Goal: Task Accomplishment & Management: Use online tool/utility

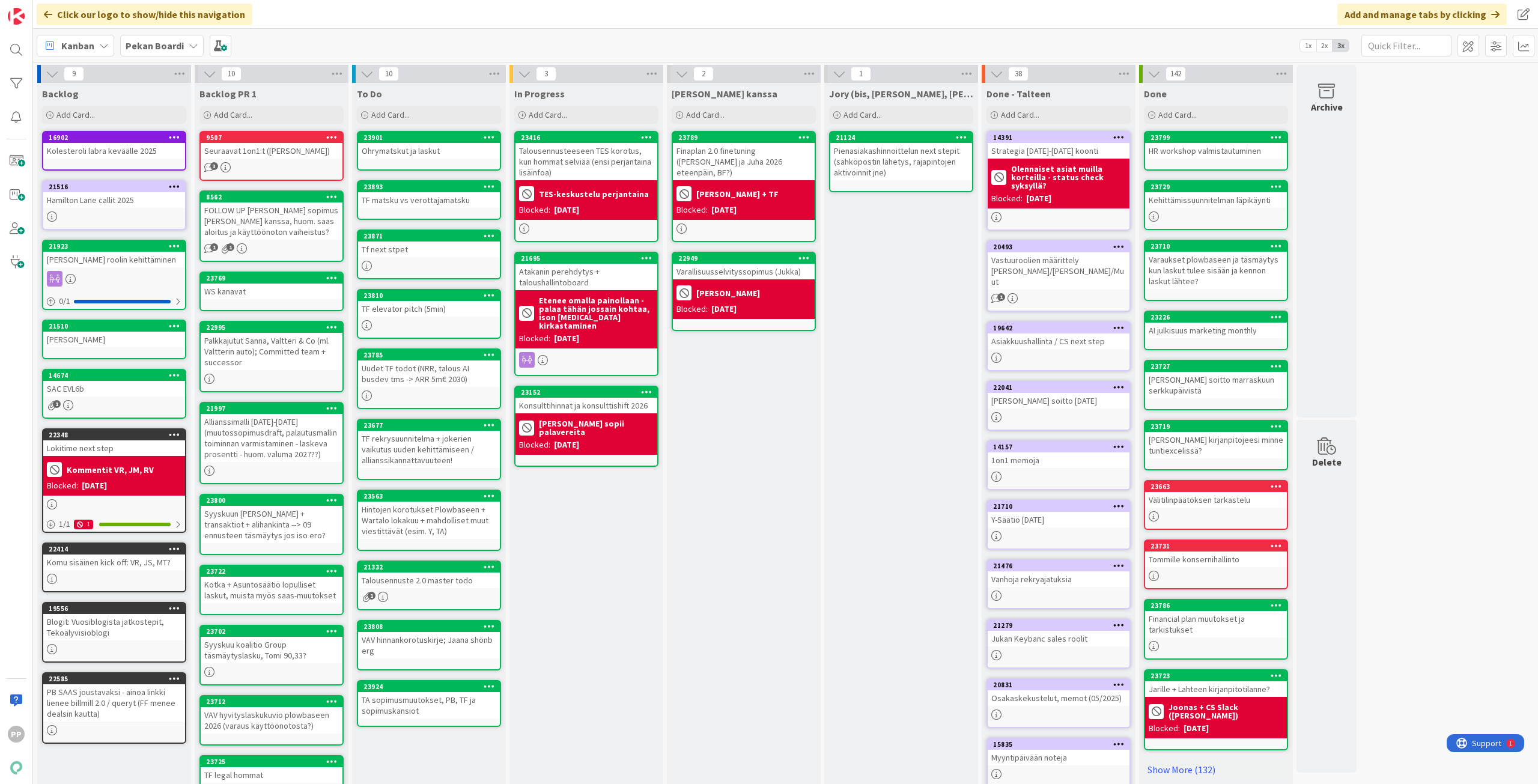
click at [575, 603] on div "In Progress Add Card... 23416 Talousennusteeseen TES korotus, kun hommat selviä…" at bounding box center [587, 454] width 154 height 743
click at [732, 449] on div "[PERSON_NAME] kanssa Add Card... 23789 Finaplan 2.0 finetuning ([PERSON_NAME] j…" at bounding box center [744, 454] width 154 height 743
click at [460, 111] on div "Add Card..." at bounding box center [429, 115] width 145 height 18
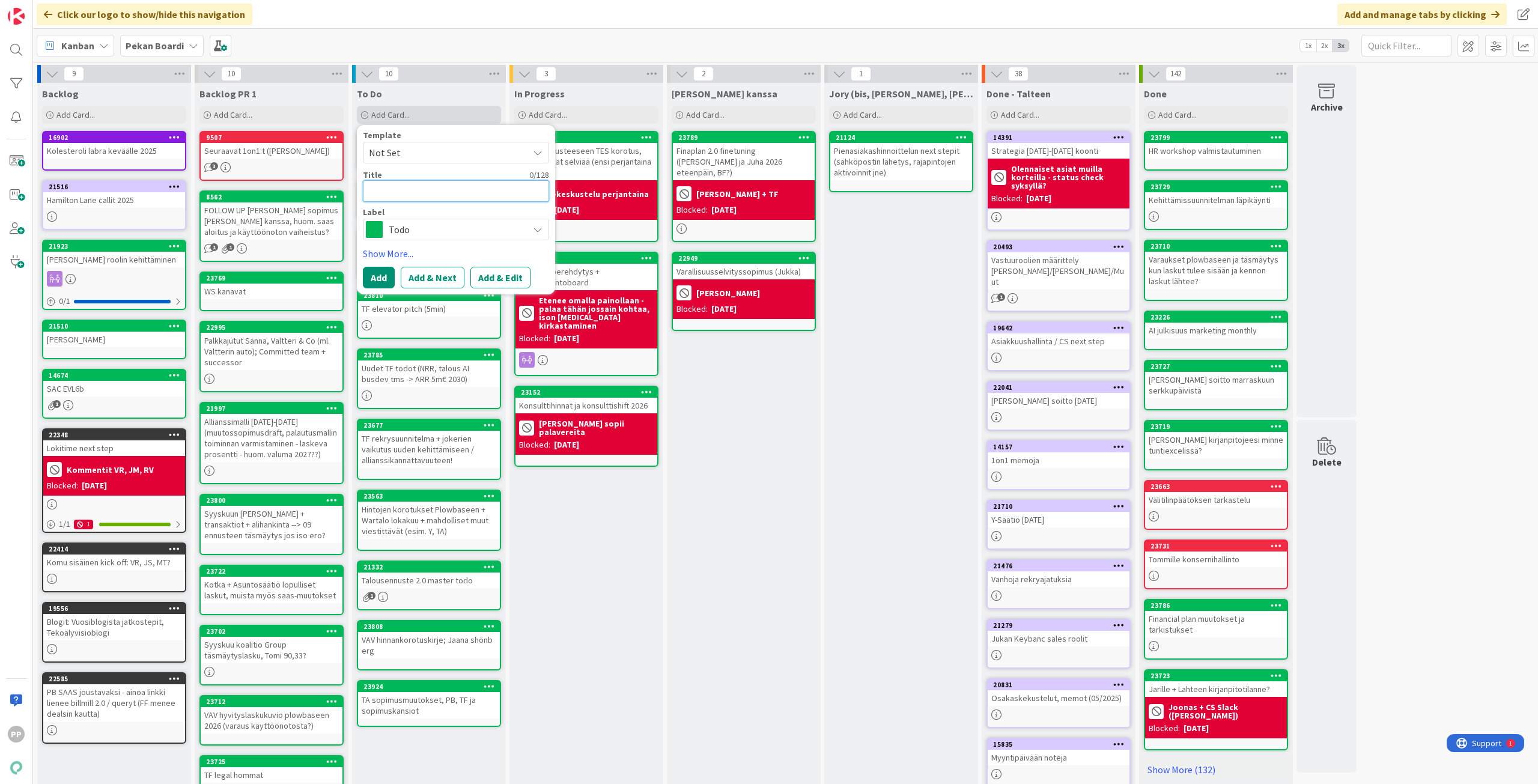
type textarea "E"
type textarea "x"
type textarea "En"
type textarea "x"
type textarea "Enn"
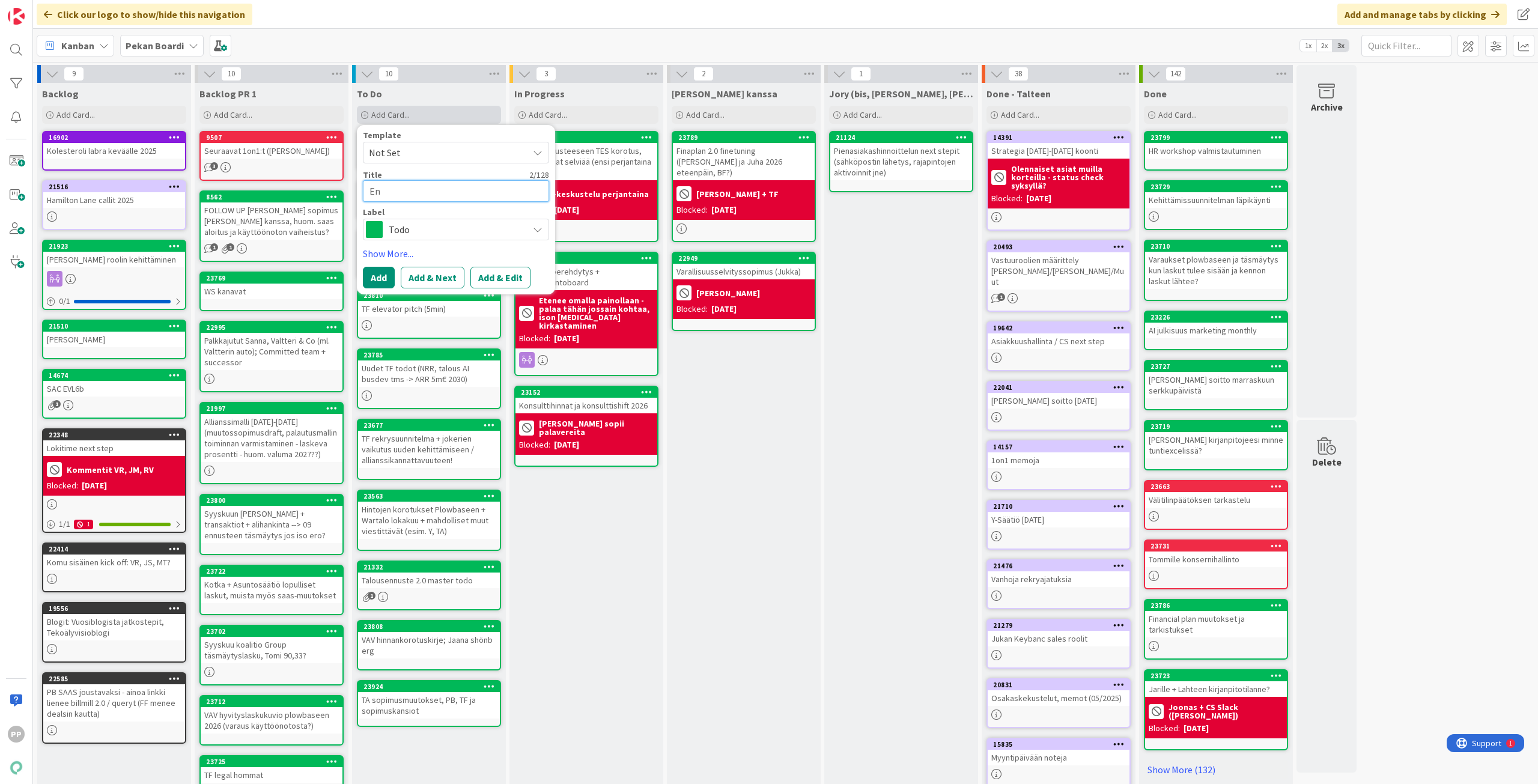
type textarea "x"
type textarea "Enna"
type textarea "x"
type textarea "Ennak"
type textarea "x"
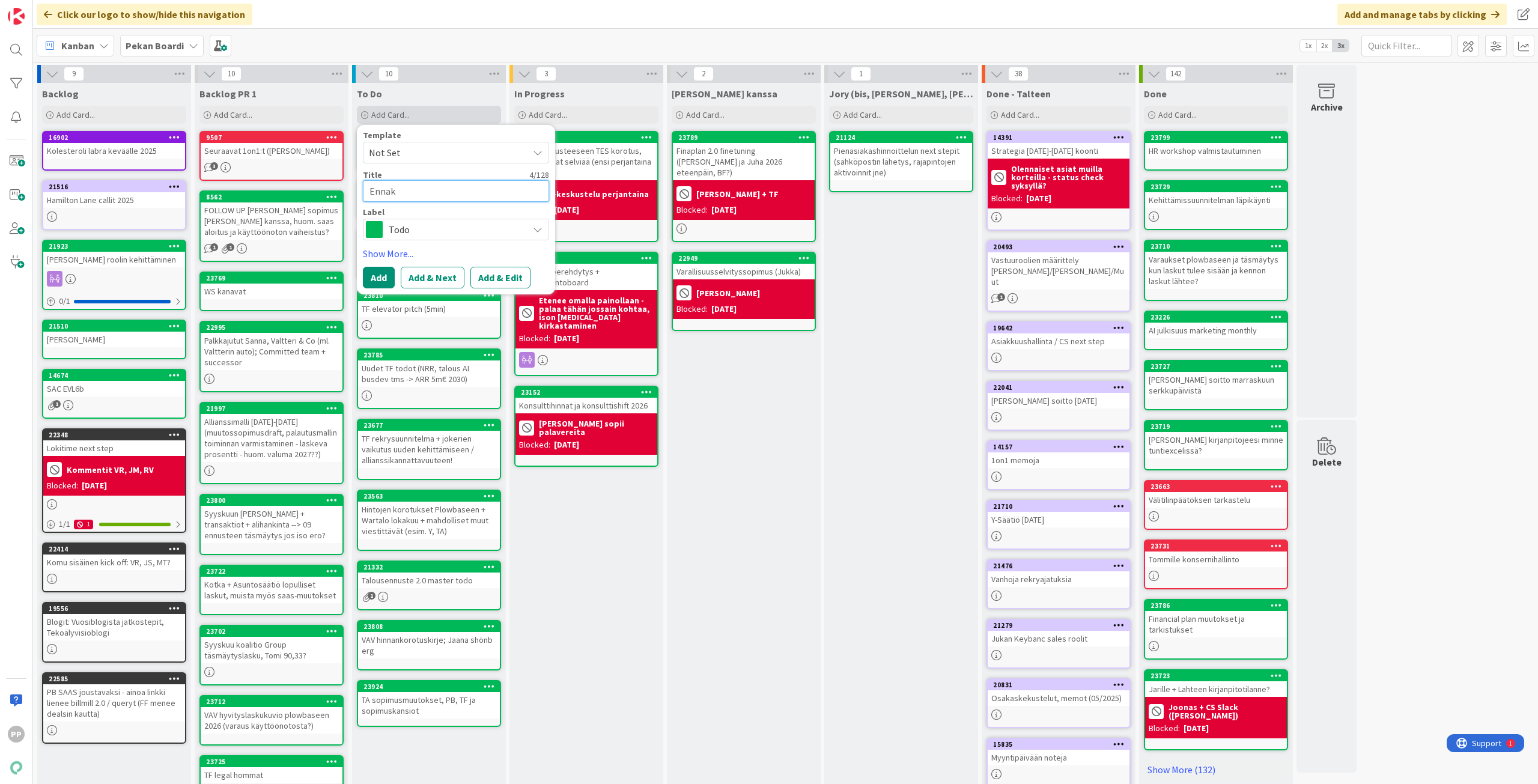
type textarea "Ennako"
type textarea "x"
type textarea "Ennak"
type textarea "x"
type textarea "Ennakk"
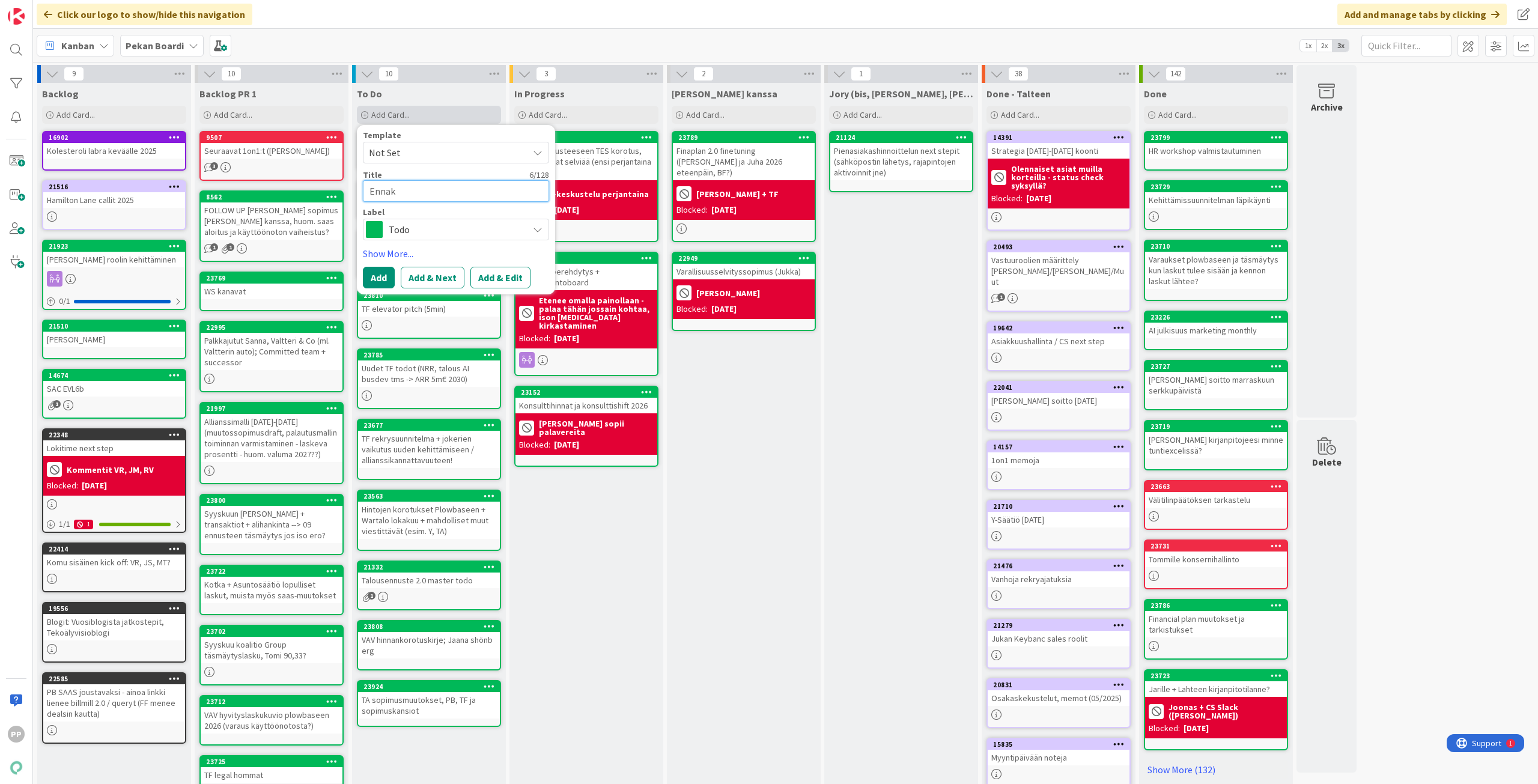
type textarea "x"
type textarea "[PERSON_NAME]"
type textarea "x"
type textarea "Ennakkor"
type textarea "x"
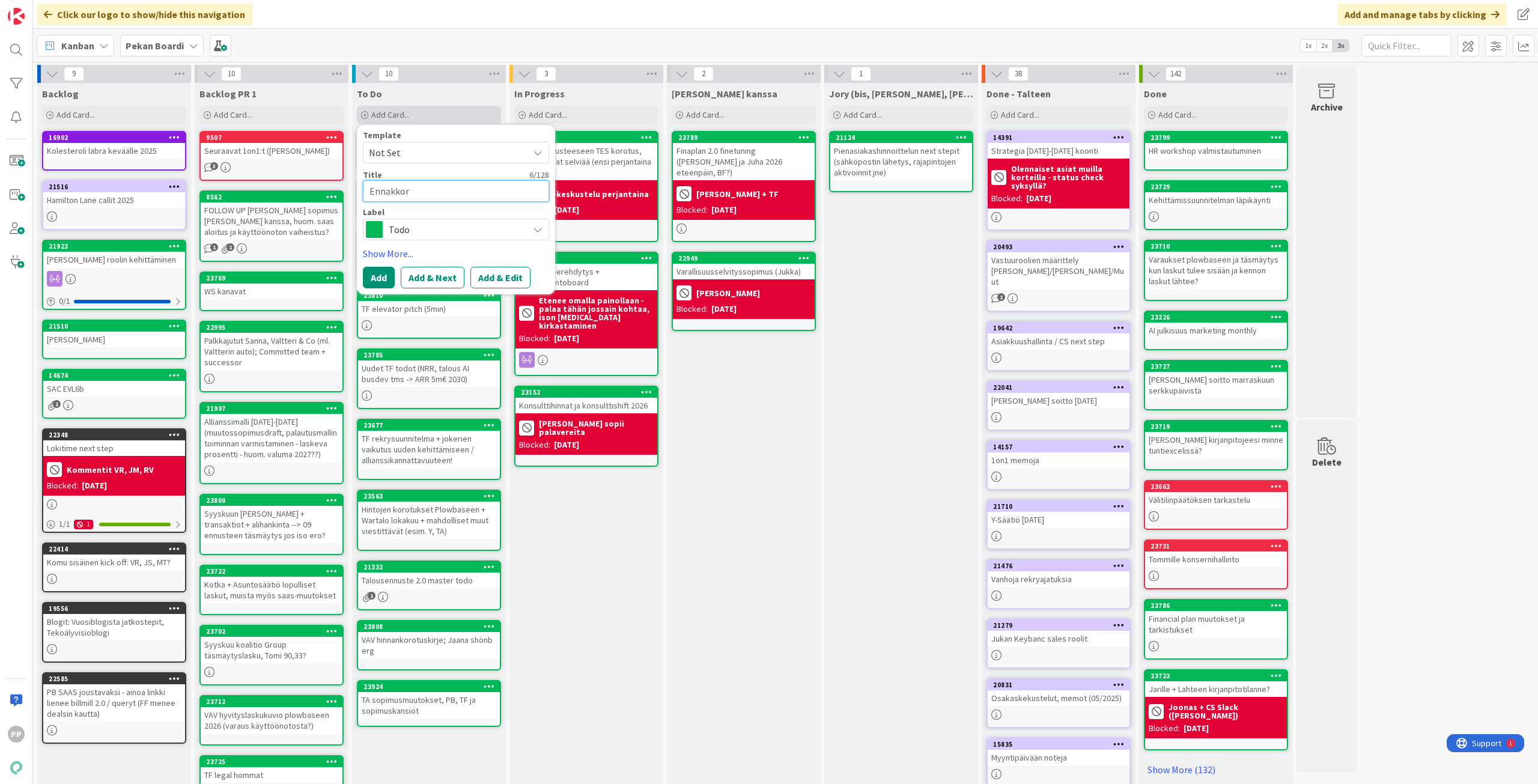
type textarea "Ennakkora"
type textarea "x"
type textarea "Ennakkorat"
type textarea "x"
type textarea "Ennakkoratk"
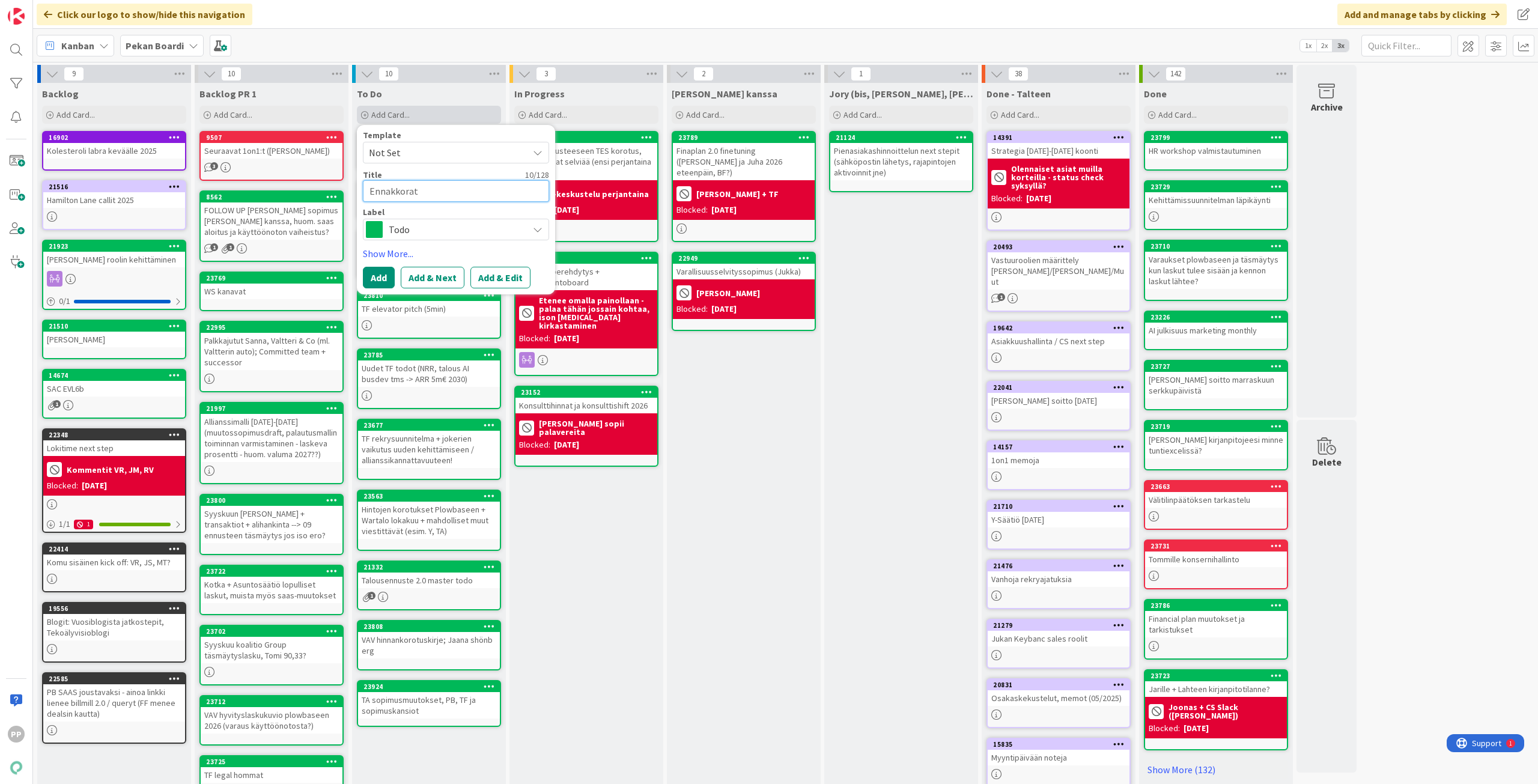
type textarea "x"
type textarea "Ennakkoratka"
type textarea "x"
type textarea "Ennakkoratkai"
type textarea "x"
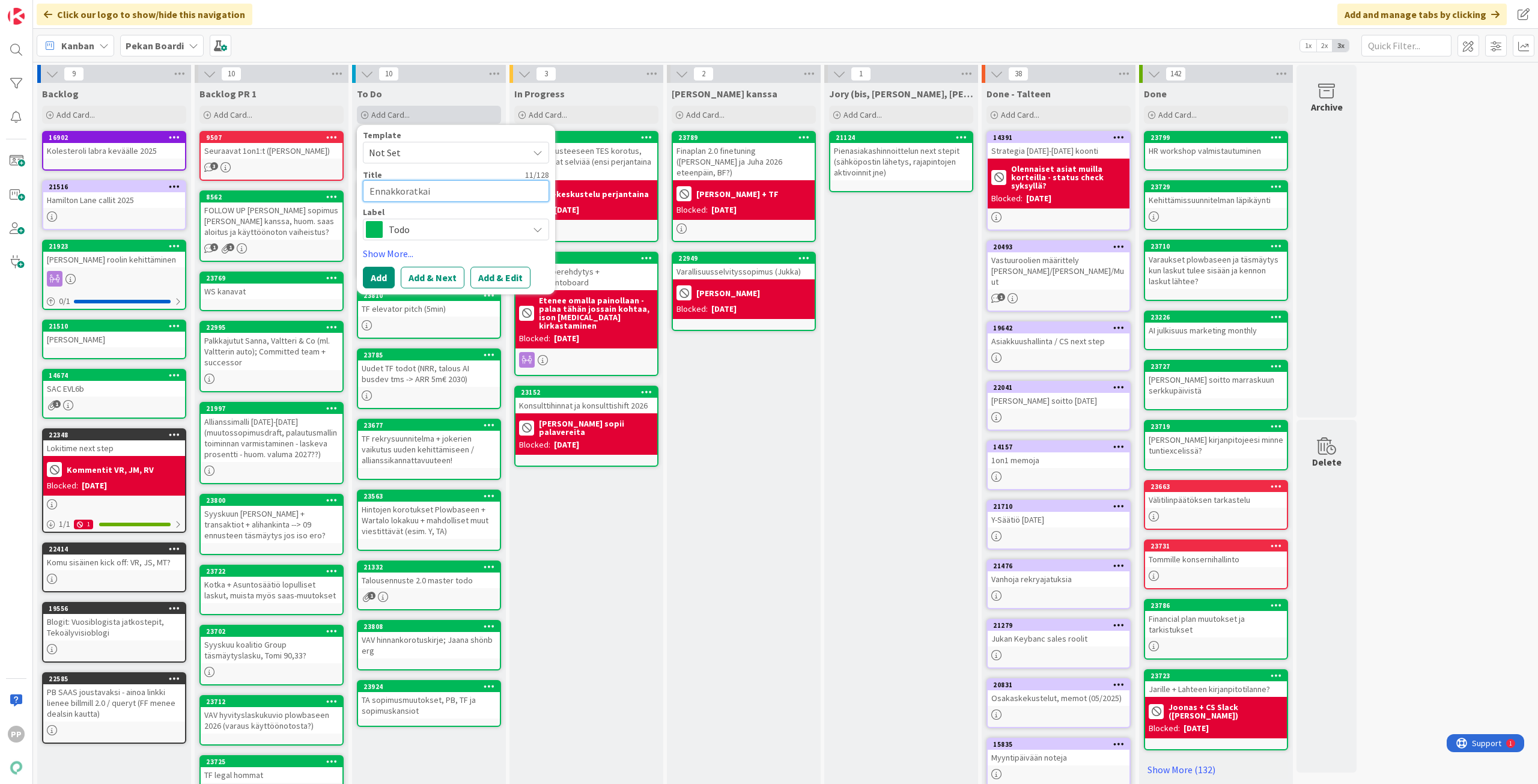
type textarea "Ennakkoratkais"
type textarea "x"
type textarea "Ennakkoratkaisu"
type textarea "x"
type textarea "Ennakkoratkaisun"
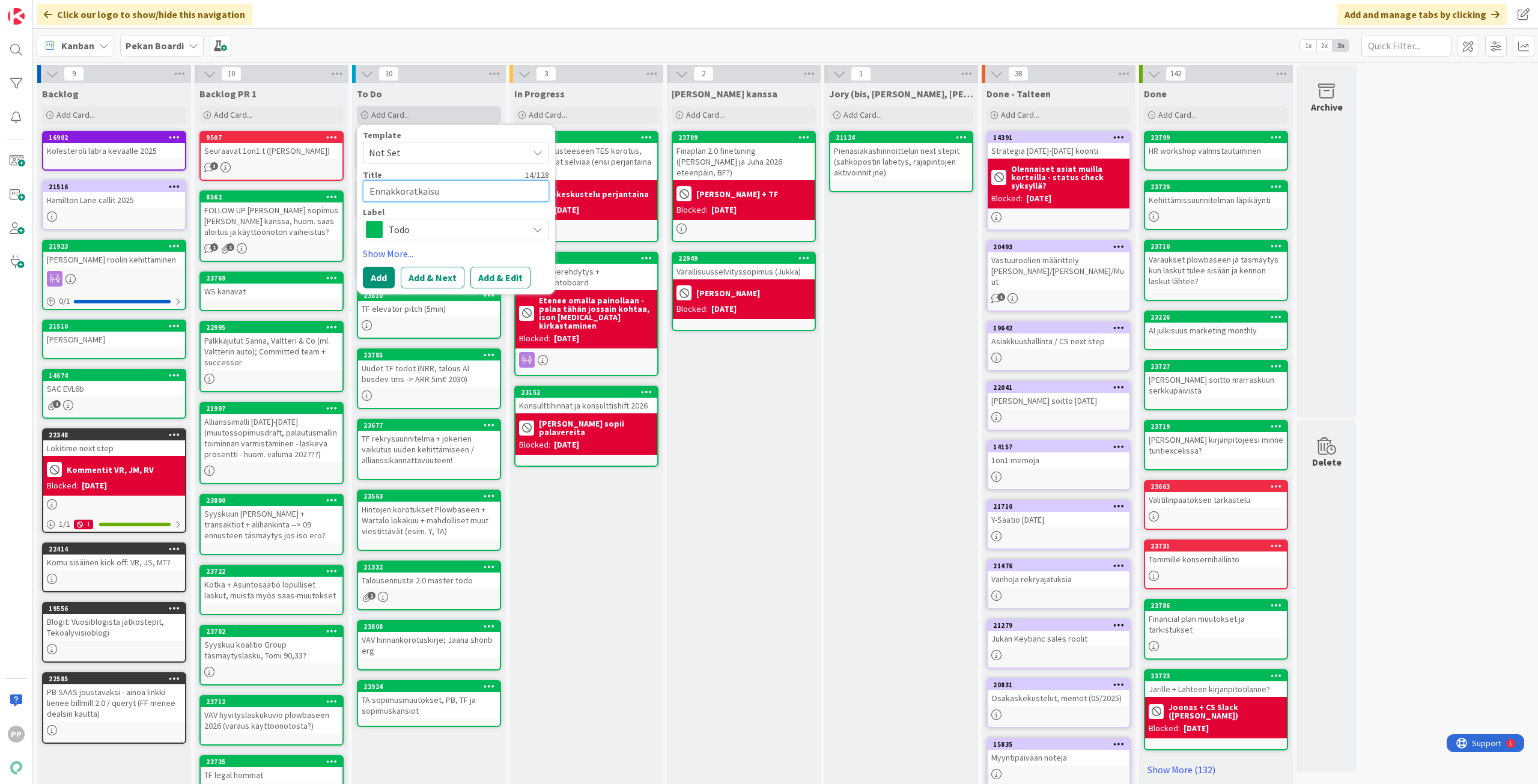
type textarea "x"
type textarea "Ennakkoratkaisun"
type textarea "x"
type textarea "Ennakkoratkaisun l"
type textarea "x"
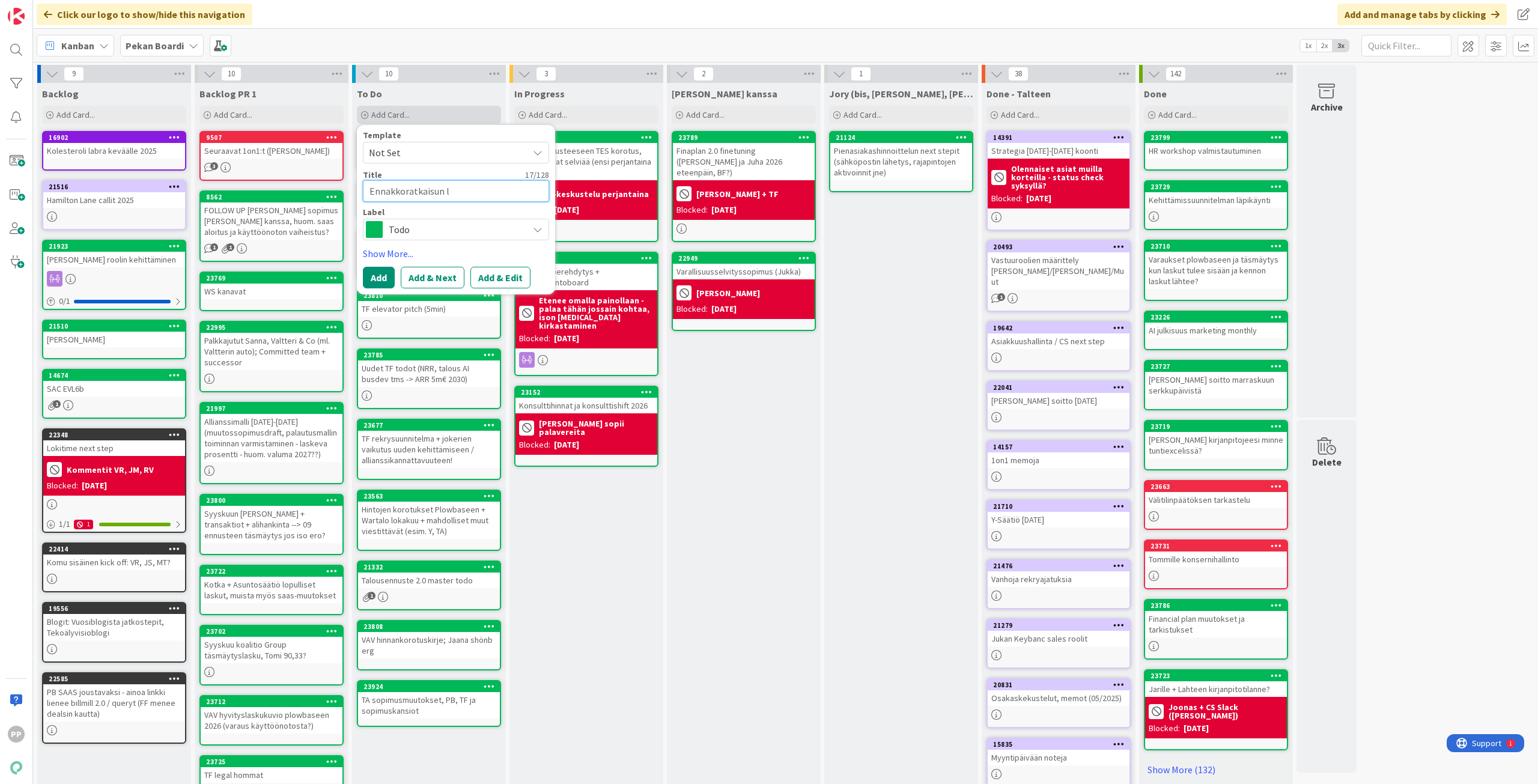
type textarea "Ennakkoratkaisun lu"
type textarea "x"
type textarea "Ennakkoratkaisun luk"
type textarea "x"
type textarea "Ennakkoratkaisun luke"
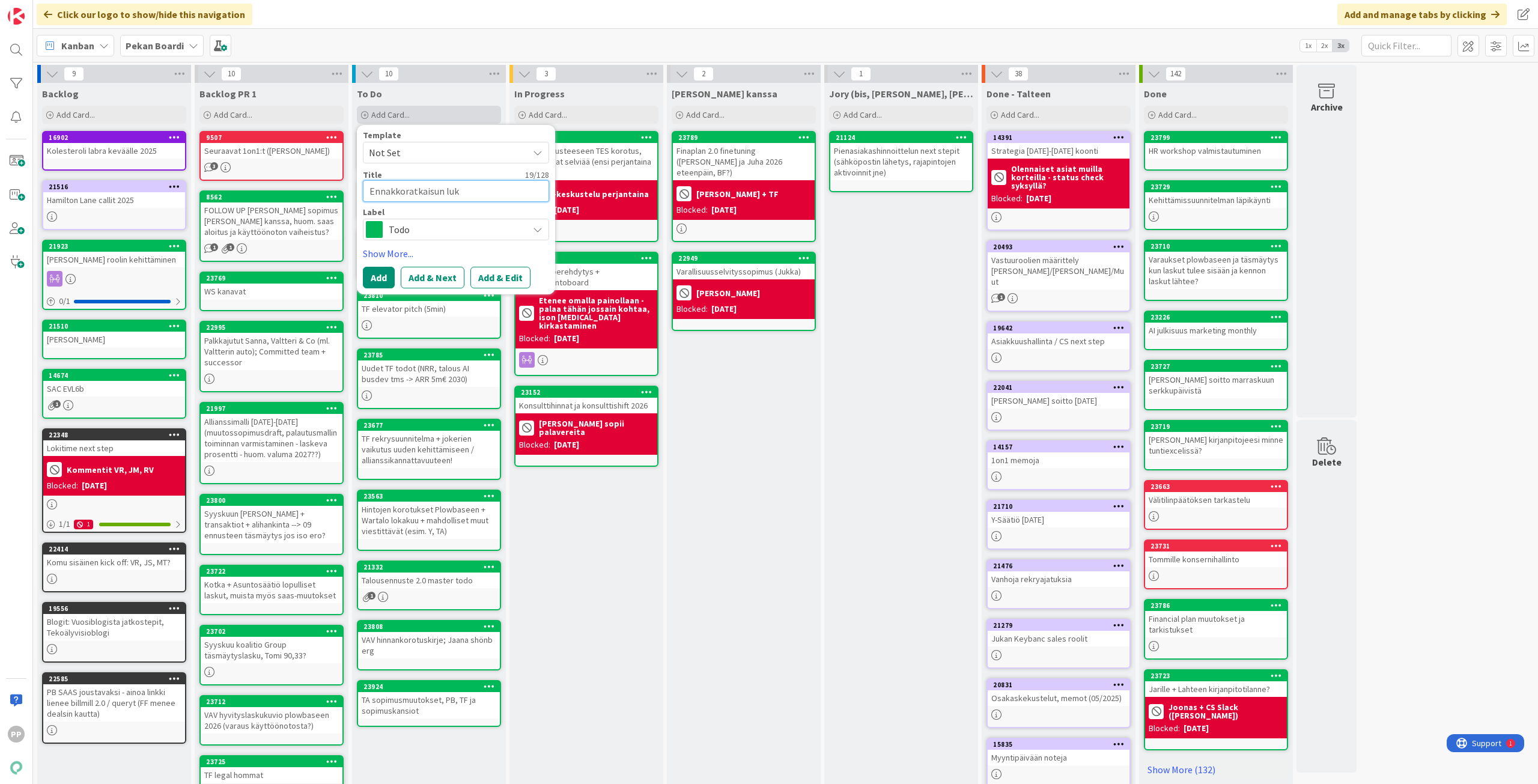
type textarea "x"
type textarea "Ennakkoratkaisun lukem"
type textarea "x"
type textarea "Ennakkoratkaisun lukemi"
type textarea "x"
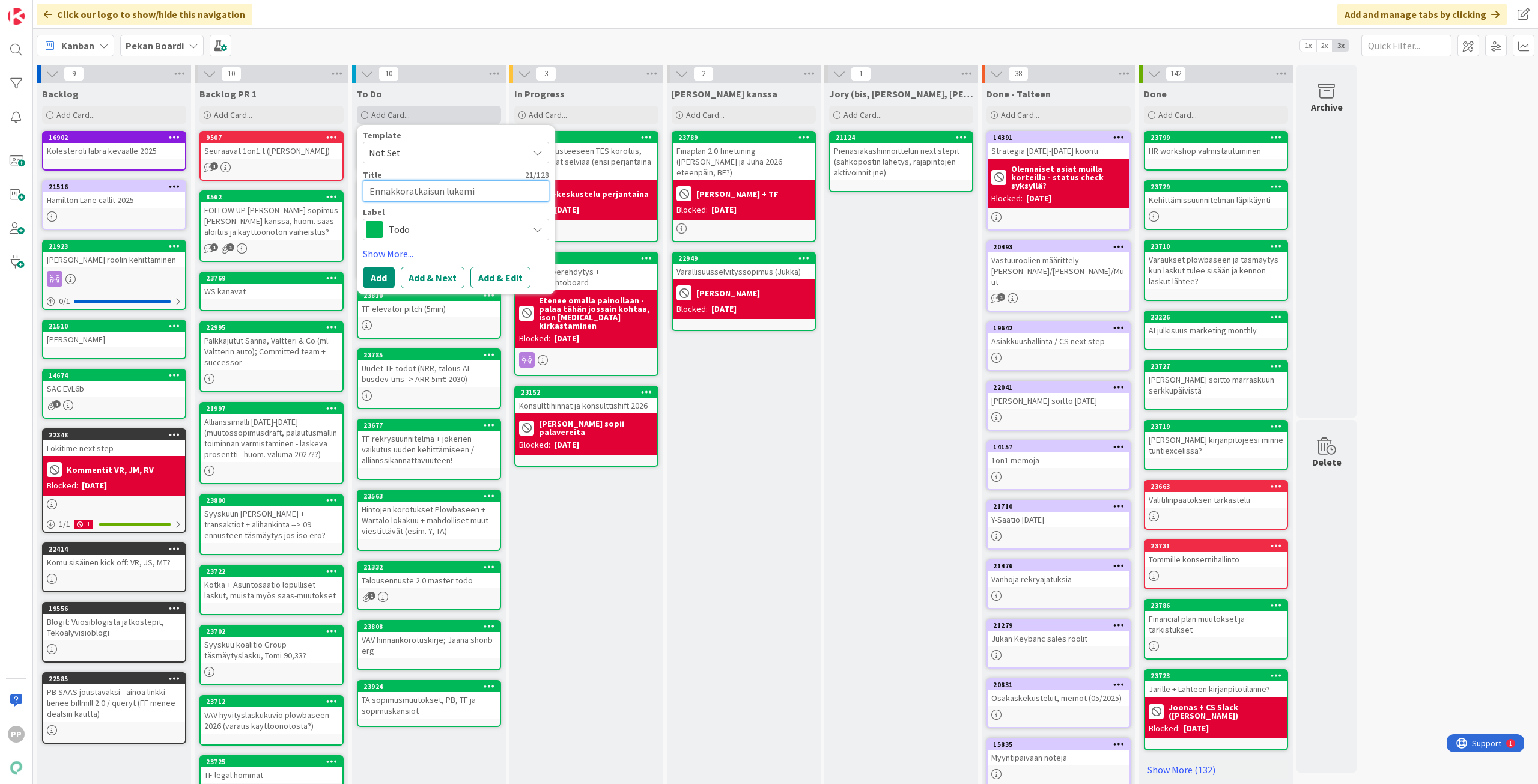
type textarea "Ennakkoratkaisun lukemin"
type textarea "x"
type textarea "Ennakkoratkaisun lukemine"
type textarea "x"
type textarea "Ennakkoratkaisun lukeminen"
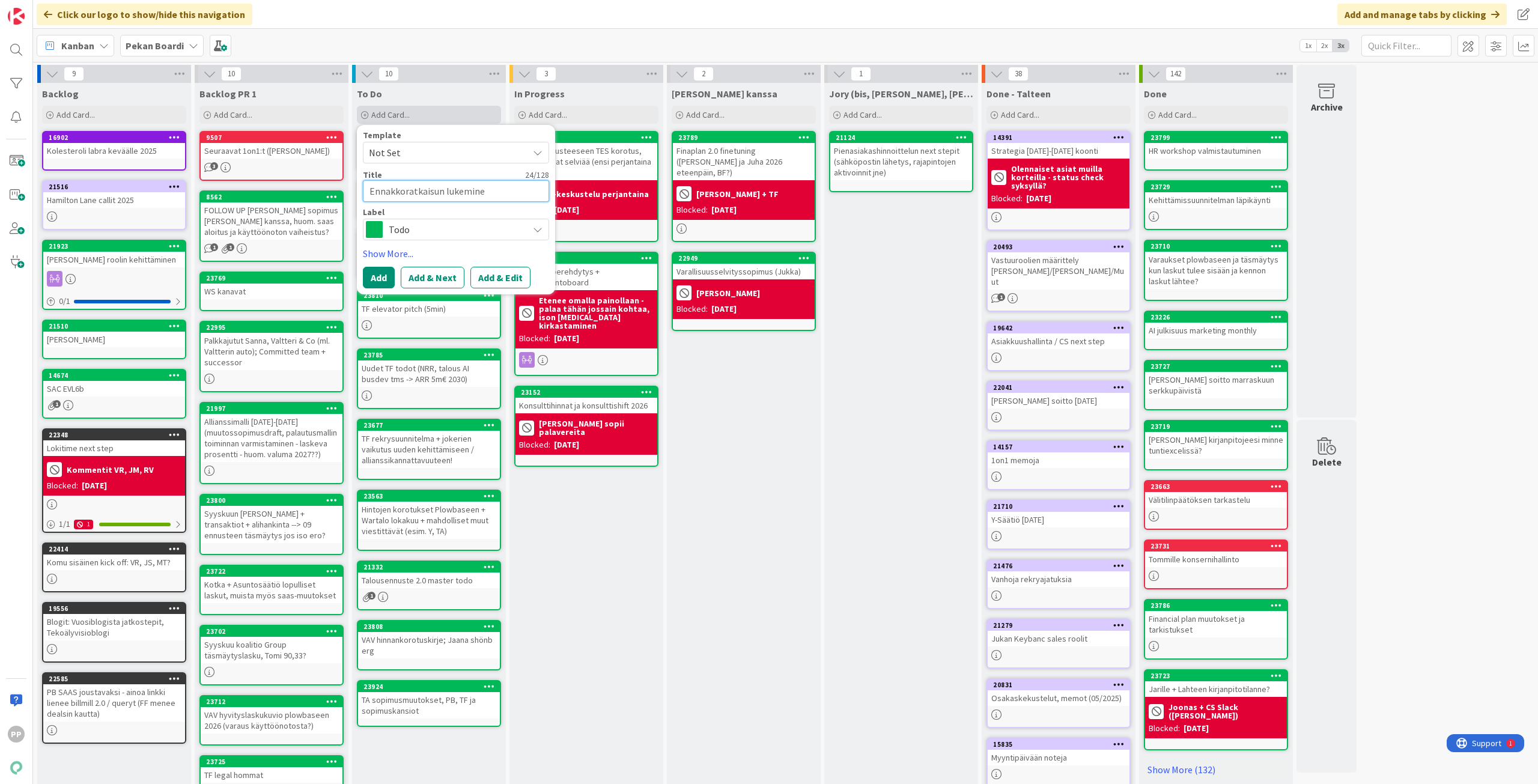
type textarea "x"
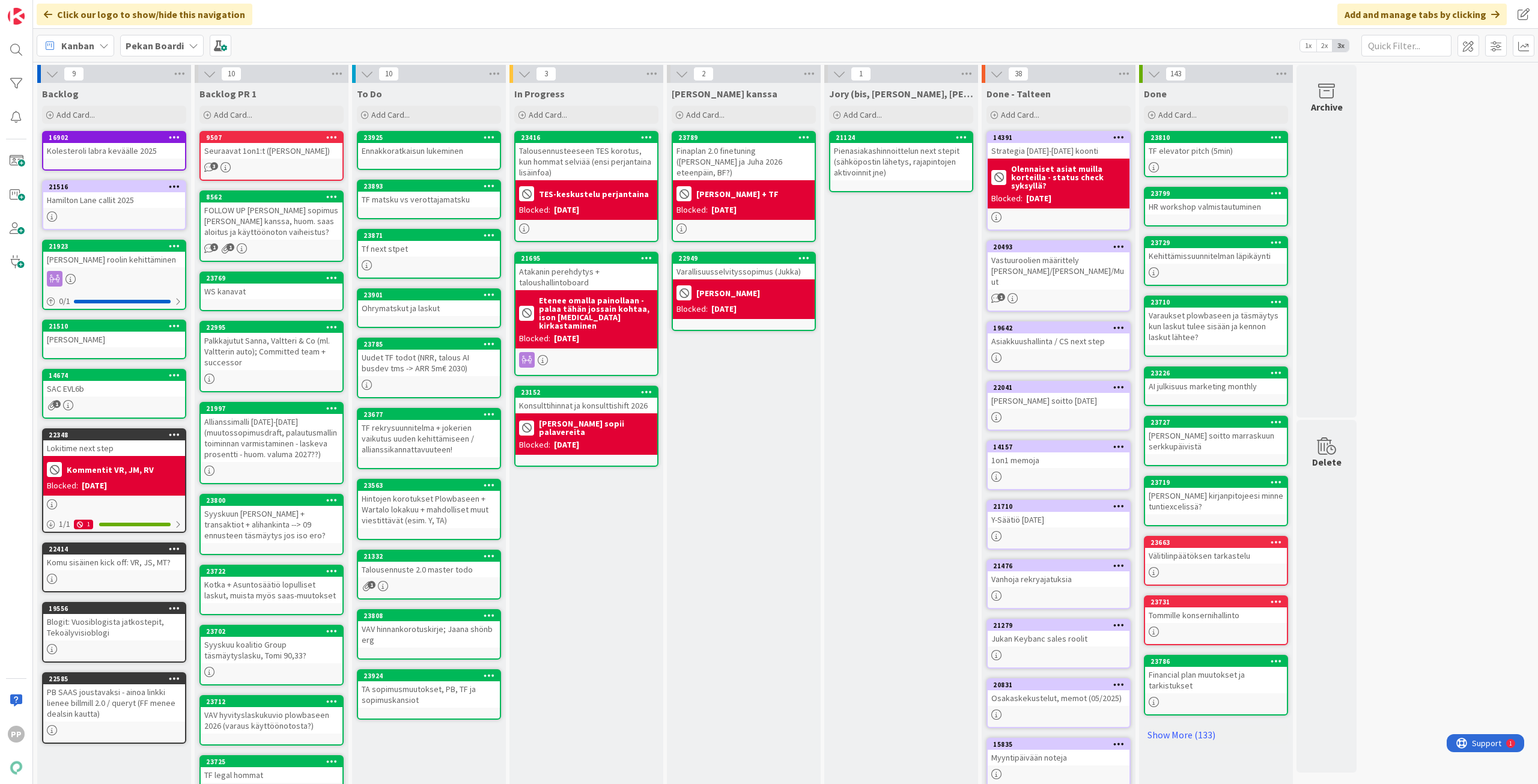
click at [760, 439] on div "[PERSON_NAME] kanssa Add Card... 23789 Finaplan 2.0 finetuning ([PERSON_NAME] j…" at bounding box center [744, 454] width 154 height 743
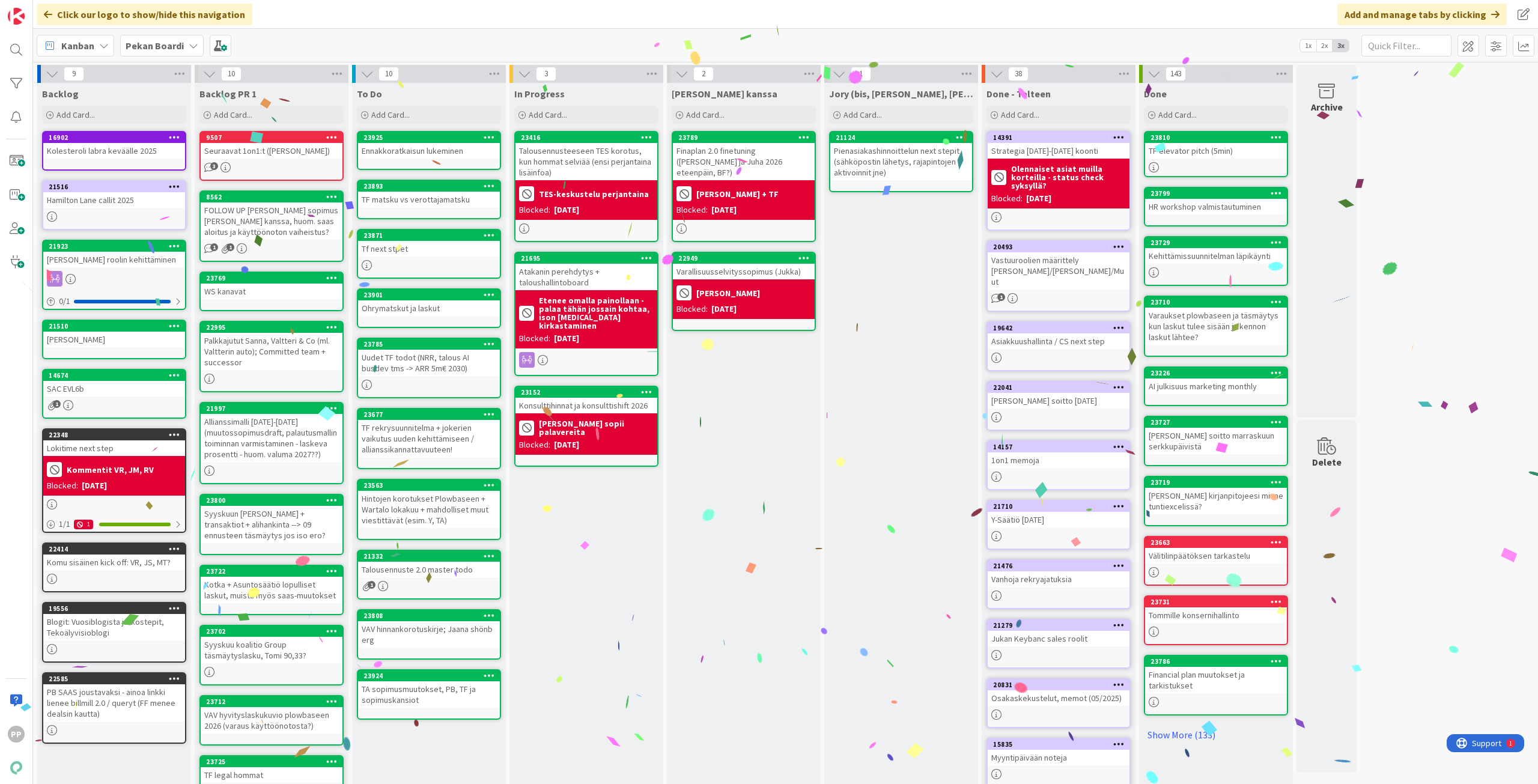
click at [581, 553] on div "In Progress Add Card... 23416 Talousennusteeseen TES korotus, kun hommat selviä…" at bounding box center [587, 454] width 154 height 743
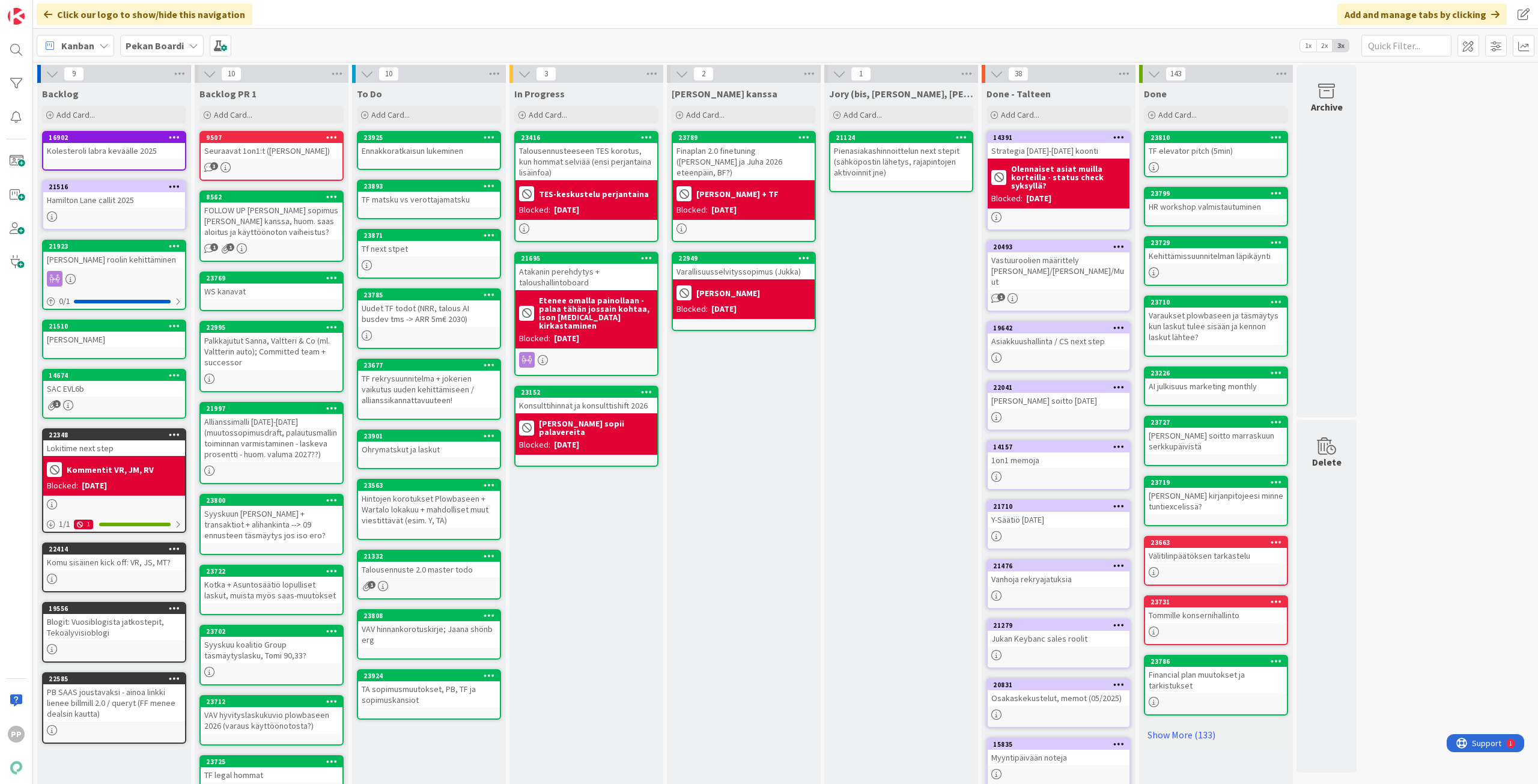
click at [588, 528] on div "In Progress Add Card... 23416 Talousennusteeseen TES korotus, kun hommat selviä…" at bounding box center [587, 454] width 154 height 743
click at [583, 582] on div "In Progress Add Card... 23416 Talousennusteeseen TES korotus, kun hommat selviä…" at bounding box center [587, 454] width 154 height 743
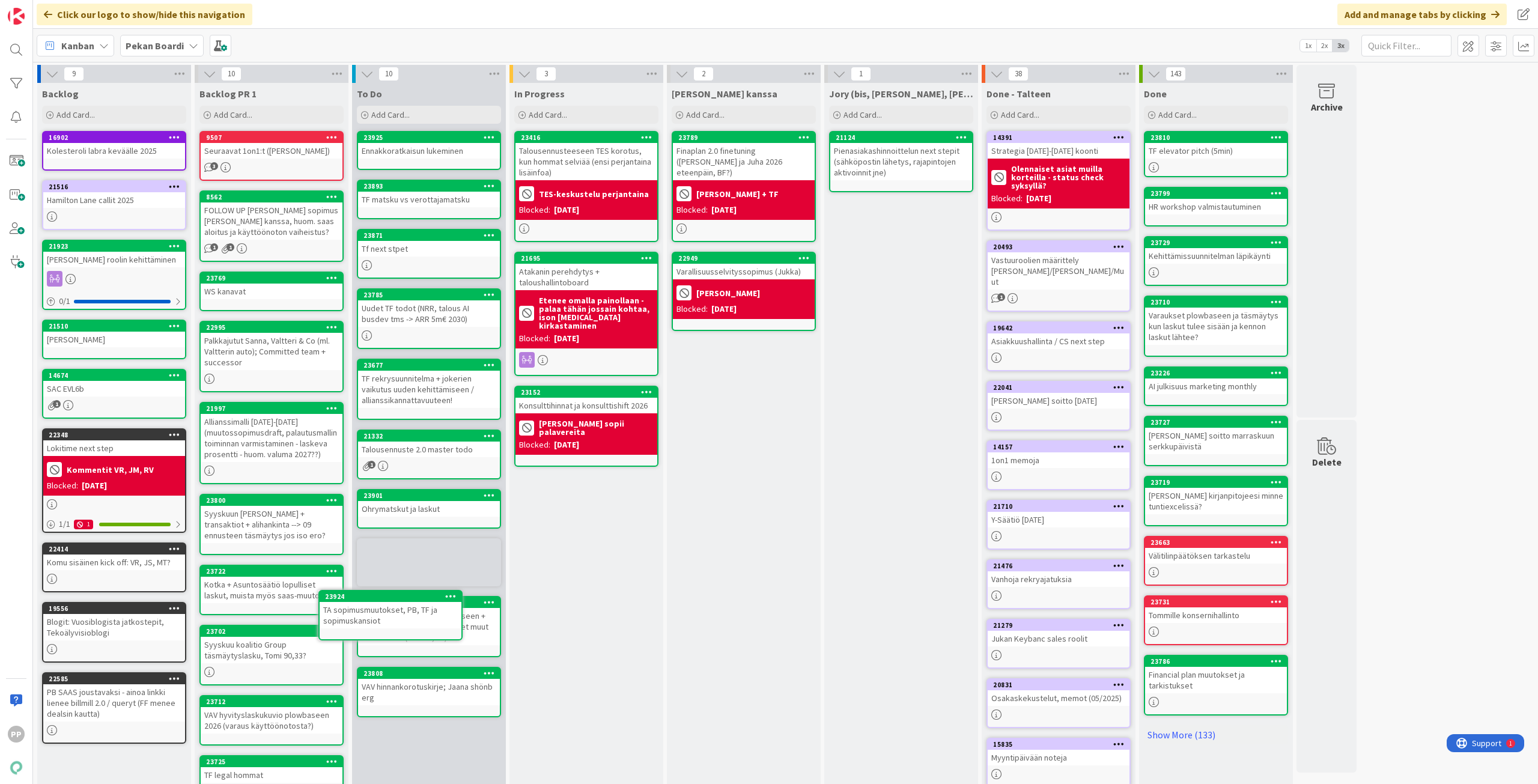
scroll to position [38, 0]
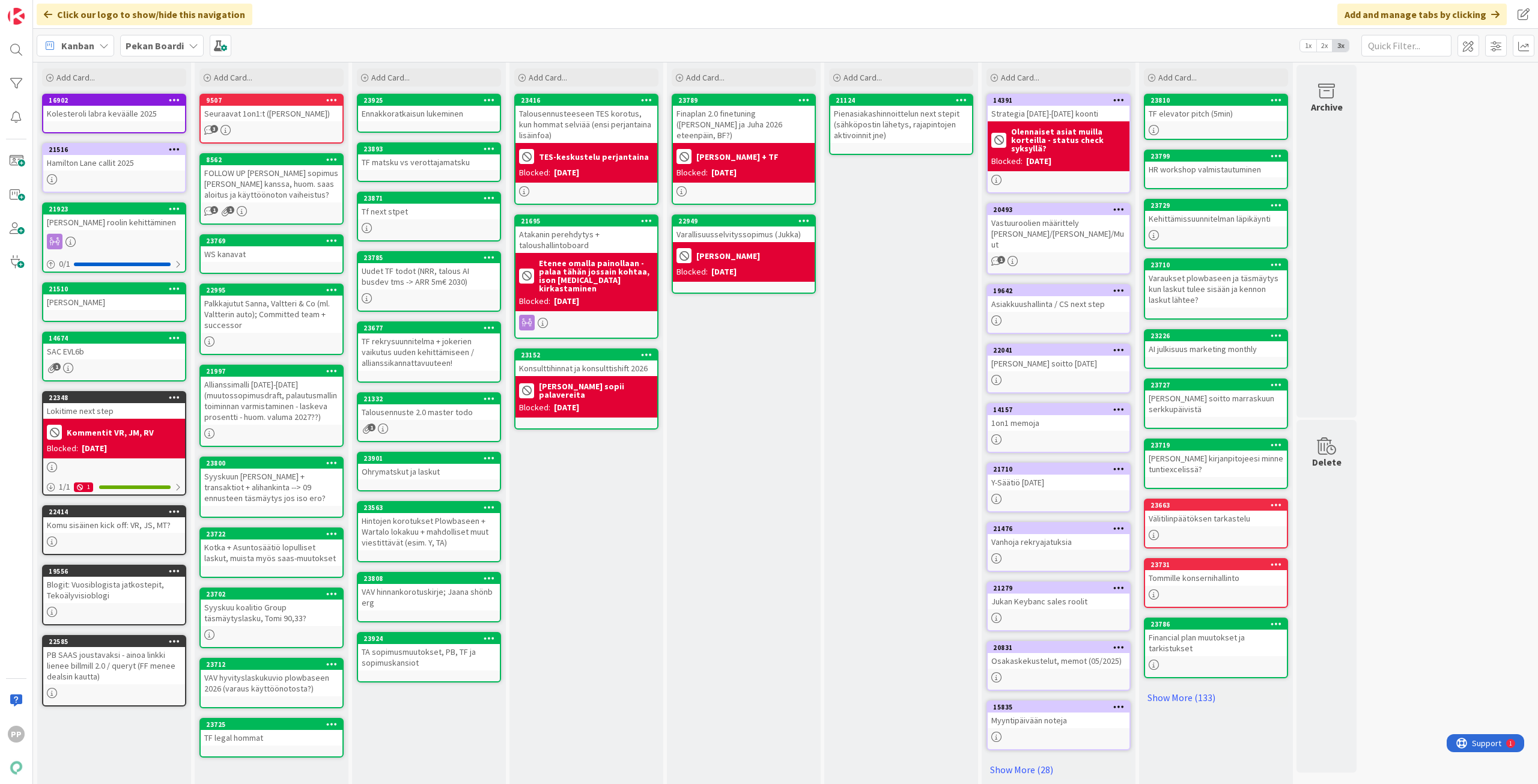
click at [586, 609] on div "In Progress Add Card... 23416 Talousennusteeseen TES korotus, kun hommat selviä…" at bounding box center [587, 416] width 154 height 743
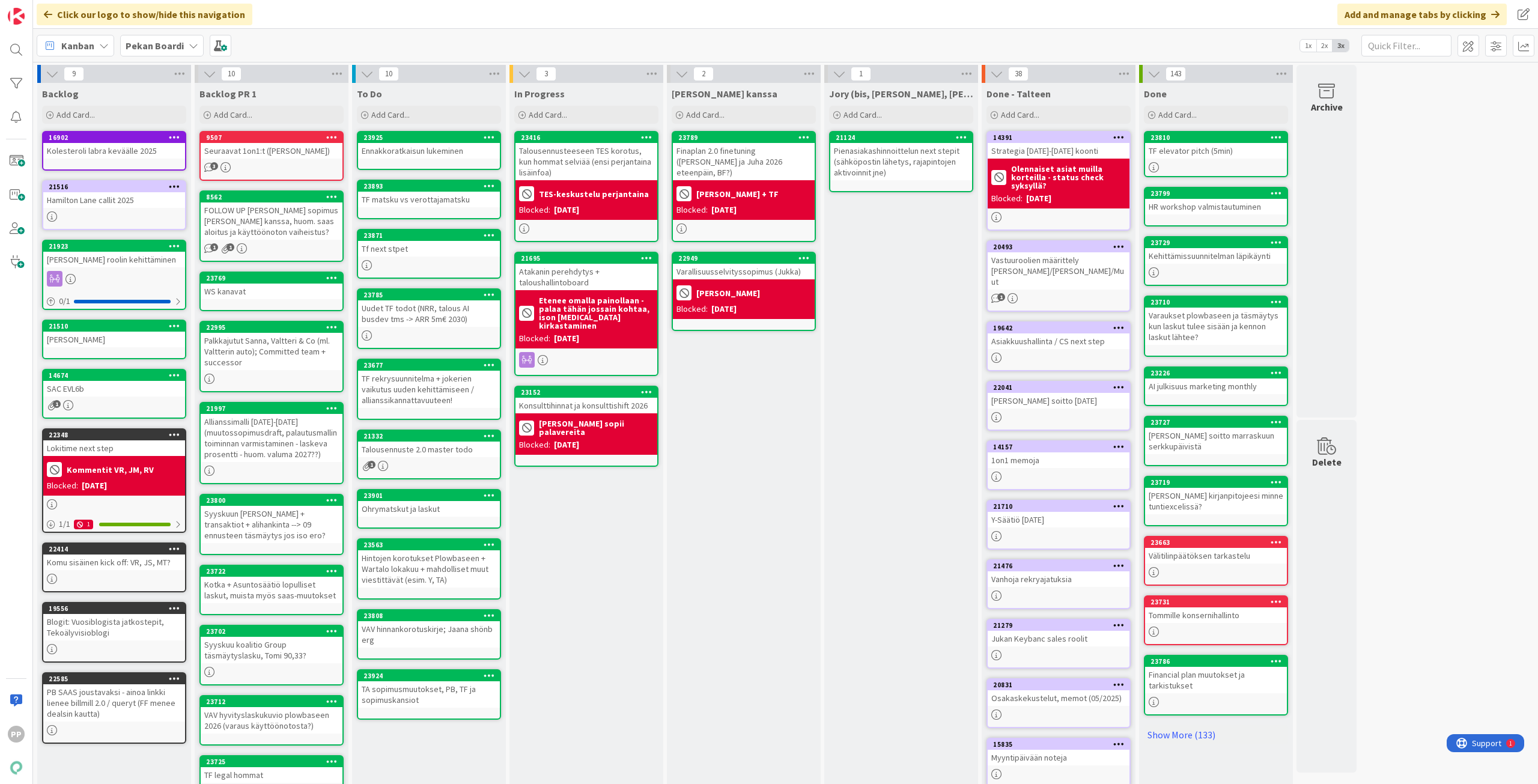
click at [737, 546] on div "[PERSON_NAME] kanssa Add Card... 23789 Finaplan 2.0 finetuning ([PERSON_NAME] j…" at bounding box center [744, 454] width 154 height 743
click at [736, 518] on div "[PERSON_NAME] kanssa Add Card... 23789 Finaplan 2.0 finetuning ([PERSON_NAME] j…" at bounding box center [744, 454] width 154 height 743
click at [747, 495] on div "[PERSON_NAME] kanssa Add Card... 23789 Finaplan 2.0 finetuning ([PERSON_NAME] j…" at bounding box center [744, 454] width 154 height 743
click at [746, 580] on div "[PERSON_NAME] kanssa Add Card... 23789 Finaplan 2.0 finetuning ([PERSON_NAME] j…" at bounding box center [744, 454] width 154 height 743
click at [586, 669] on div "In Progress Add Card... 23416 Talousennusteeseen TES korotus, kun hommat selviä…" at bounding box center [587, 454] width 154 height 743
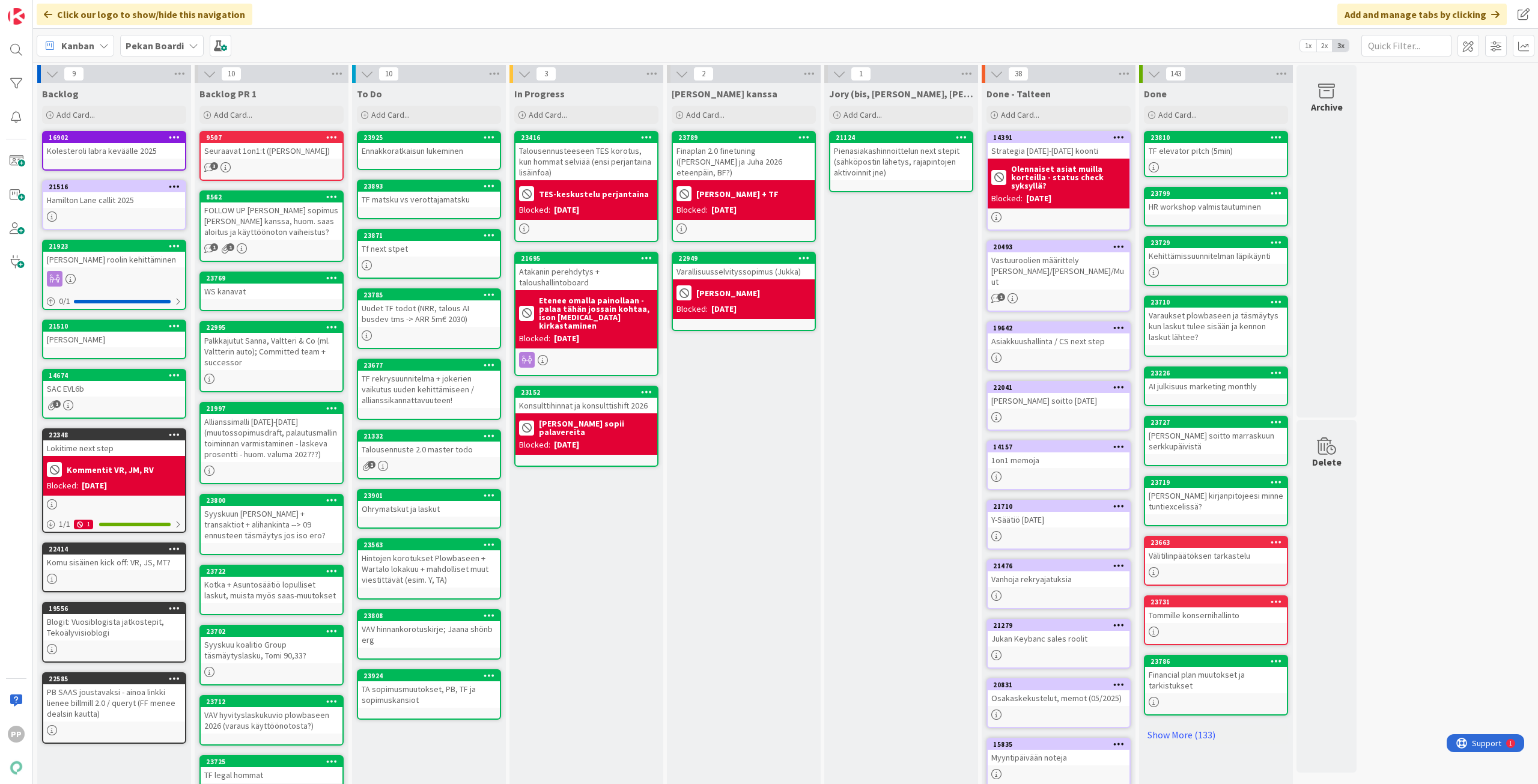
click at [782, 527] on div "[PERSON_NAME] kanssa Add Card... 23789 Finaplan 2.0 finetuning ([PERSON_NAME] j…" at bounding box center [744, 454] width 154 height 743
click at [605, 622] on div "In Progress Add Card... 23416 Talousennusteeseen TES korotus, kun hommat selviä…" at bounding box center [587, 454] width 154 height 743
click at [749, 529] on div "[PERSON_NAME] kanssa Add Card... 23789 Finaplan 2.0 finetuning ([PERSON_NAME] j…" at bounding box center [744, 454] width 154 height 743
click at [603, 594] on div "In Progress Add Card... 23416 Talousennusteeseen TES korotus, kun hommat selviä…" at bounding box center [587, 454] width 154 height 743
click at [745, 533] on div "[PERSON_NAME] kanssa Add Card... 23789 Finaplan 2.0 finetuning ([PERSON_NAME] j…" at bounding box center [744, 454] width 154 height 743
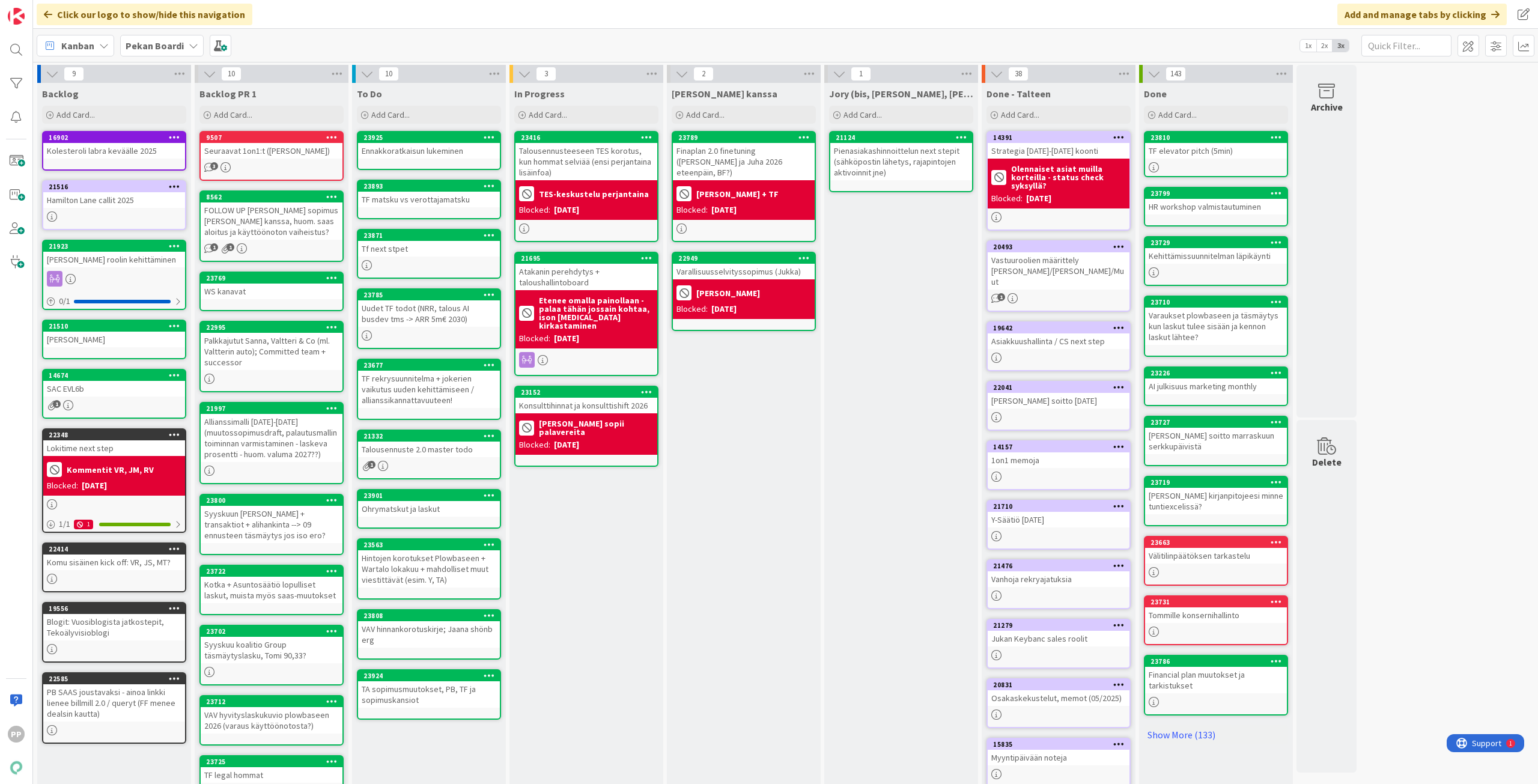
click at [775, 510] on div "[PERSON_NAME] kanssa Add Card... 23789 Finaplan 2.0 finetuning ([PERSON_NAME] j…" at bounding box center [744, 454] width 154 height 743
click at [776, 510] on div "[PERSON_NAME] kanssa Add Card... 23789 Finaplan 2.0 finetuning ([PERSON_NAME] j…" at bounding box center [744, 454] width 154 height 743
click at [746, 409] on div "[PERSON_NAME] kanssa Add Card... 23789 Finaplan 2.0 finetuning ([PERSON_NAME] j…" at bounding box center [744, 454] width 154 height 743
click at [752, 410] on div "[PERSON_NAME] kanssa Add Card... 23789 Finaplan 2.0 finetuning ([PERSON_NAME] j…" at bounding box center [744, 454] width 154 height 743
click at [760, 400] on div "[PERSON_NAME] kanssa Add Card... 23789 Finaplan 2.0 finetuning ([PERSON_NAME] j…" at bounding box center [744, 454] width 154 height 743
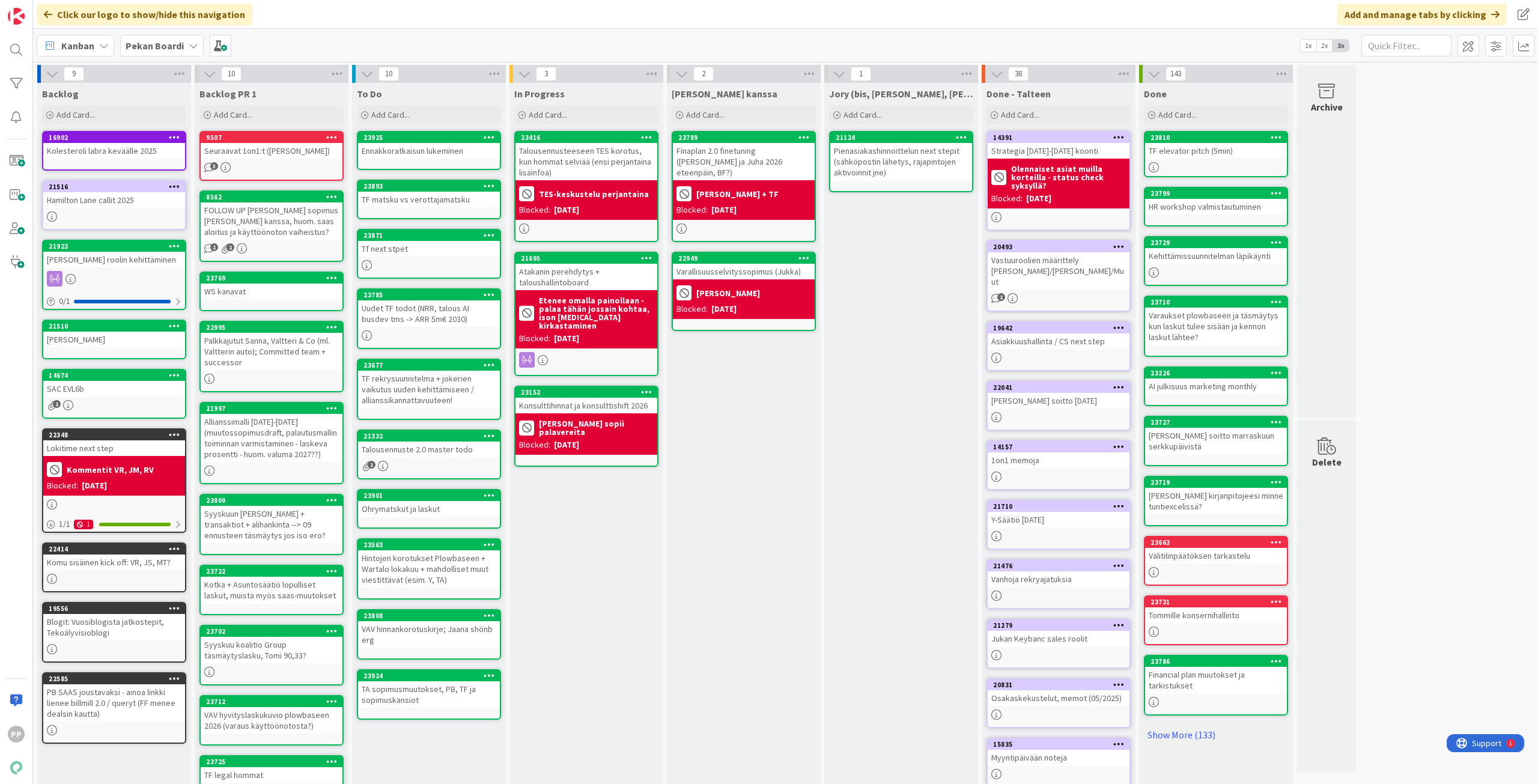
click at [762, 392] on div "[PERSON_NAME] kanssa Add Card... 23789 Finaplan 2.0 finetuning ([PERSON_NAME] j…" at bounding box center [744, 454] width 154 height 743
click at [760, 418] on div "[PERSON_NAME] kanssa Add Card... 23789 Finaplan 2.0 finetuning ([PERSON_NAME] j…" at bounding box center [744, 454] width 154 height 743
click at [757, 381] on div "[PERSON_NAME] kanssa Add Card... 23789 Finaplan 2.0 finetuning ([PERSON_NAME] j…" at bounding box center [744, 454] width 154 height 743
click at [742, 345] on div "[PERSON_NAME] kanssa Add Card... 23789 Finaplan 2.0 finetuning ([PERSON_NAME] j…" at bounding box center [744, 454] width 154 height 743
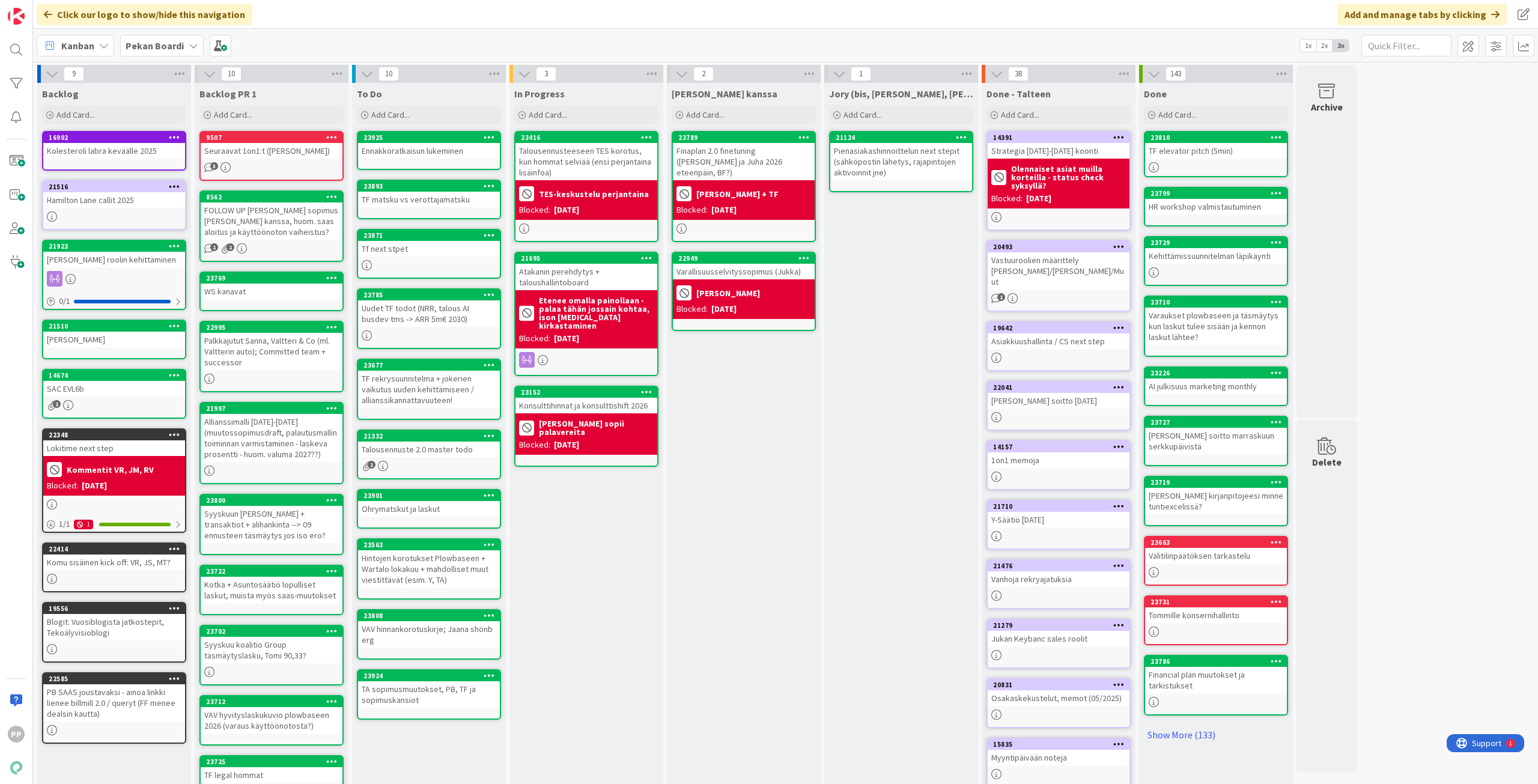
click at [742, 345] on div "[PERSON_NAME] kanssa Add Card... 23789 Finaplan 2.0 finetuning ([PERSON_NAME] j…" at bounding box center [744, 454] width 154 height 743
click at [742, 346] on div "[PERSON_NAME] kanssa Add Card... 23789 Finaplan 2.0 finetuning ([PERSON_NAME] j…" at bounding box center [744, 454] width 154 height 743
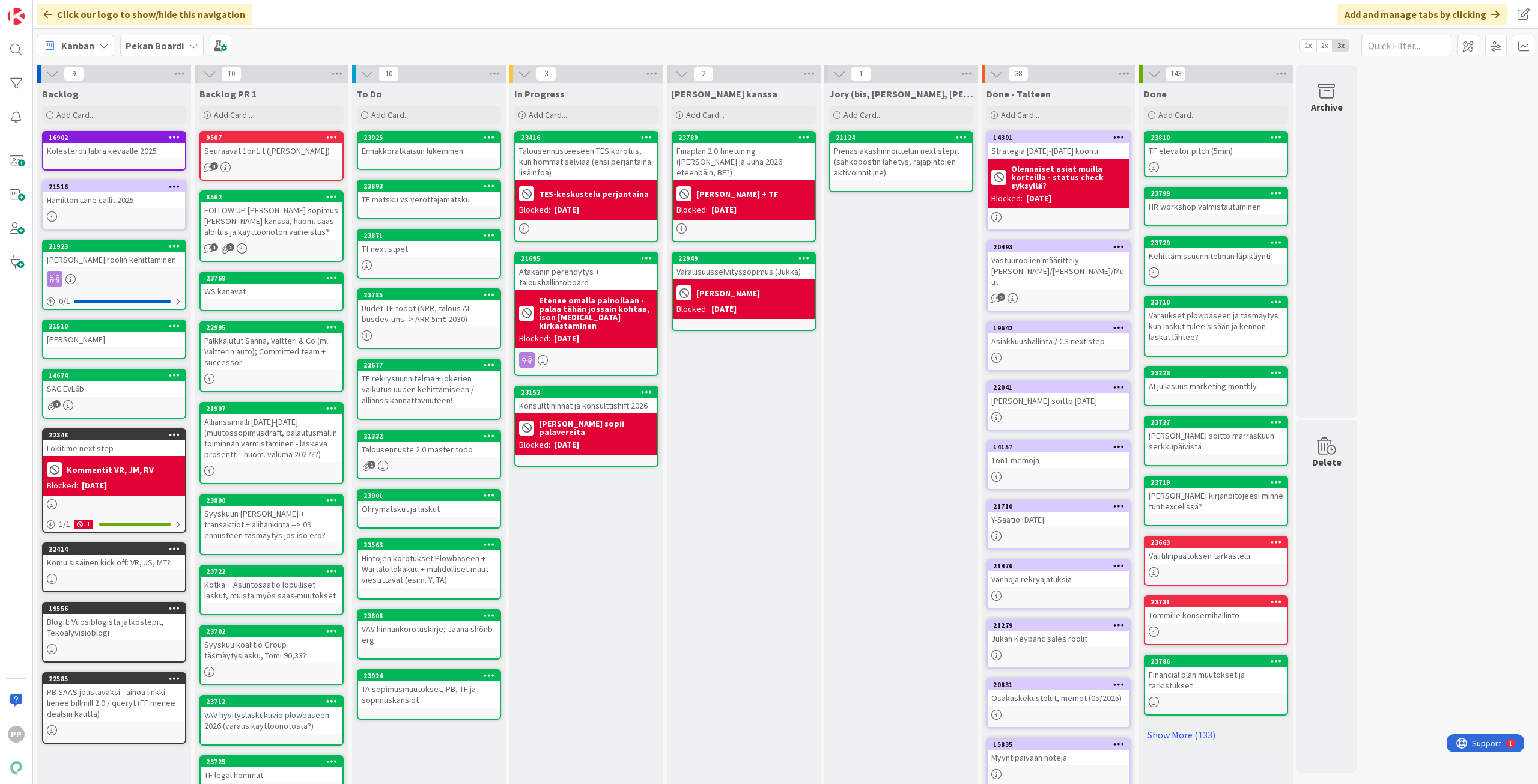
click at [577, 522] on div "In Progress Add Card... 23416 Talousennusteeseen TES korotus, kun hommat selviä…" at bounding box center [587, 454] width 154 height 743
click at [583, 541] on div "In Progress Add Card... 23416 Talousennusteeseen TES korotus, kun hommat selviä…" at bounding box center [587, 454] width 154 height 743
click at [594, 519] on div "In Progress Add Card... 23416 Talousennusteeseen TES korotus, kun hommat selviä…" at bounding box center [587, 454] width 154 height 743
click at [742, 459] on div "[PERSON_NAME] kanssa Add Card... 23789 Finaplan 2.0 finetuning ([PERSON_NAME] j…" at bounding box center [744, 454] width 154 height 743
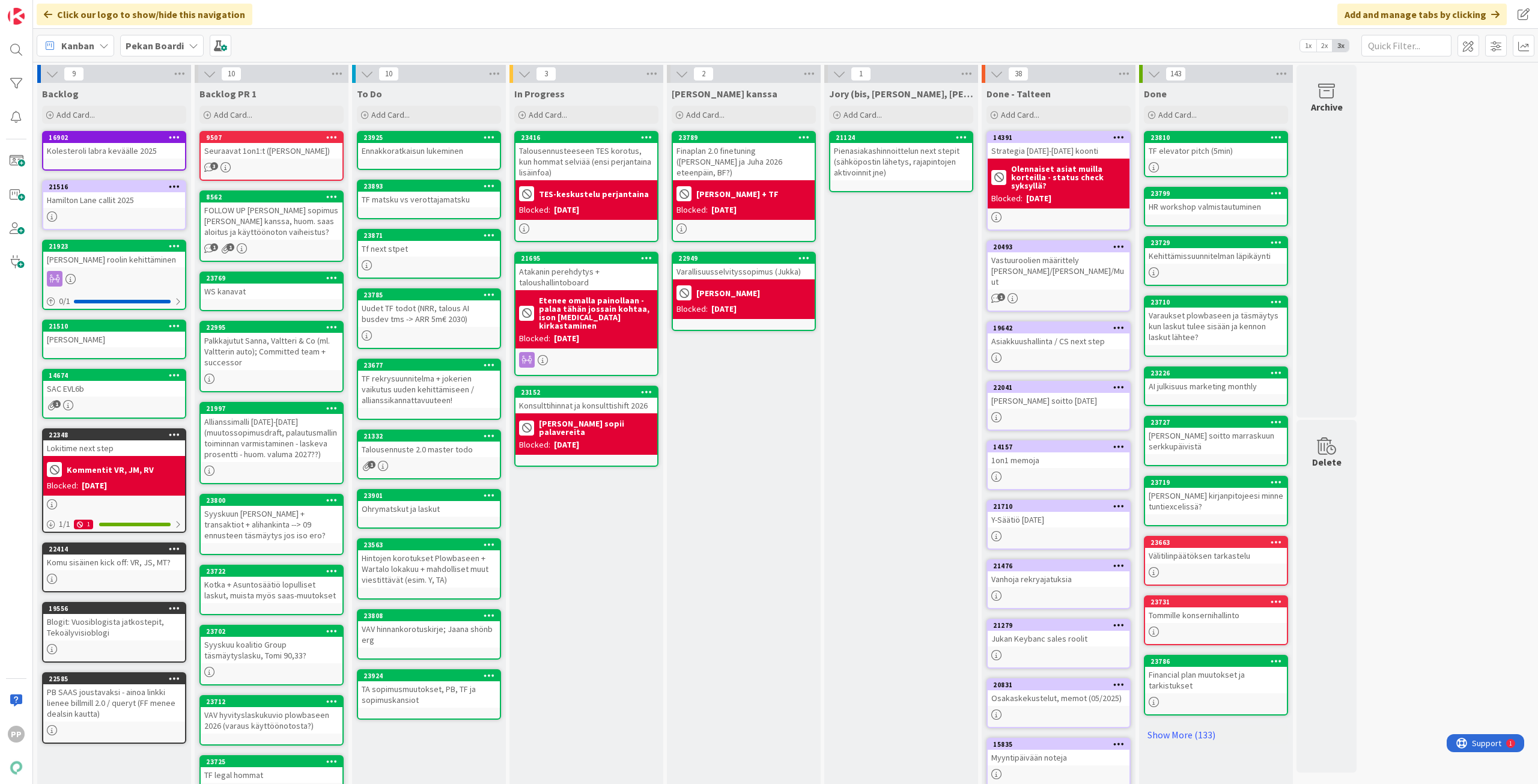
click at [608, 522] on div "In Progress Add Card... 23416 Talousennusteeseen TES korotus, kun hommat selviä…" at bounding box center [587, 454] width 154 height 743
click at [795, 486] on div "[PERSON_NAME] kanssa Add Card... 23789 Finaplan 2.0 finetuning ([PERSON_NAME] j…" at bounding box center [744, 454] width 154 height 743
click at [609, 541] on div "In Progress Add Card... 23416 Talousennusteeseen TES korotus, kun hommat selviä…" at bounding box center [587, 454] width 154 height 743
click at [603, 545] on div "In Progress Add Card... 23416 Talousennusteeseen TES korotus, kun hommat selviä…" at bounding box center [587, 454] width 154 height 743
click at [749, 360] on div "[PERSON_NAME] kanssa Add Card... 23789 Finaplan 2.0 finetuning ([PERSON_NAME] j…" at bounding box center [744, 454] width 154 height 743
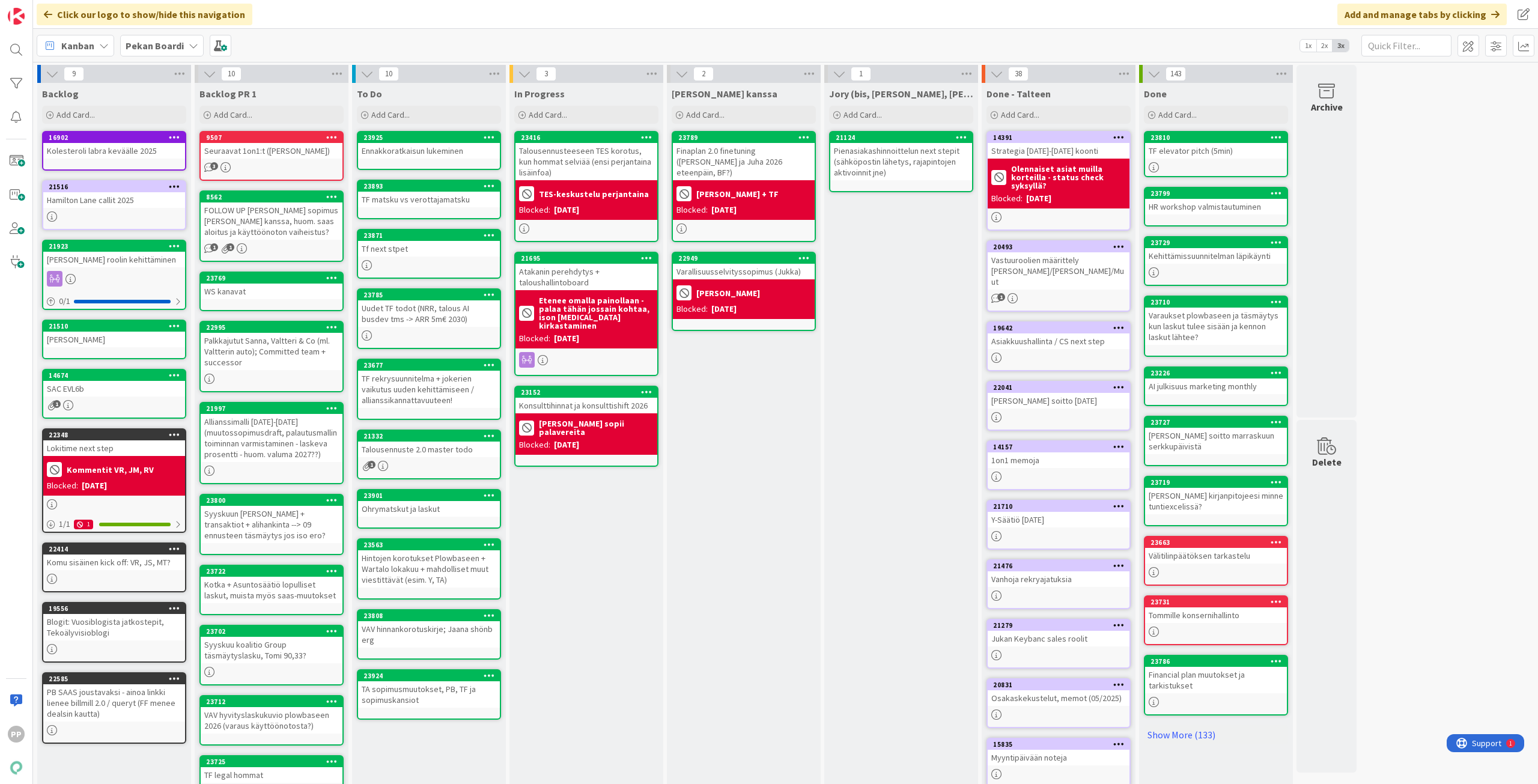
click at [749, 361] on div "[PERSON_NAME] kanssa Add Card... 23789 Finaplan 2.0 finetuning ([PERSON_NAME] j…" at bounding box center [744, 454] width 154 height 743
click at [584, 478] on div "In Progress Add Card... 23416 Talousennusteeseen TES korotus, kun hommat selviä…" at bounding box center [587, 454] width 154 height 743
click at [760, 379] on div "[PERSON_NAME] kanssa Add Card... 23789 Finaplan 2.0 finetuning ([PERSON_NAME] j…" at bounding box center [744, 454] width 154 height 743
click at [608, 510] on div "In Progress Add Card... 23416 Talousennusteeseen TES korotus, kun hommat selviä…" at bounding box center [587, 454] width 154 height 743
click at [603, 522] on div "In Progress Add Card... 23416 Talousennusteeseen TES korotus, kun hommat selviä…" at bounding box center [587, 454] width 154 height 743
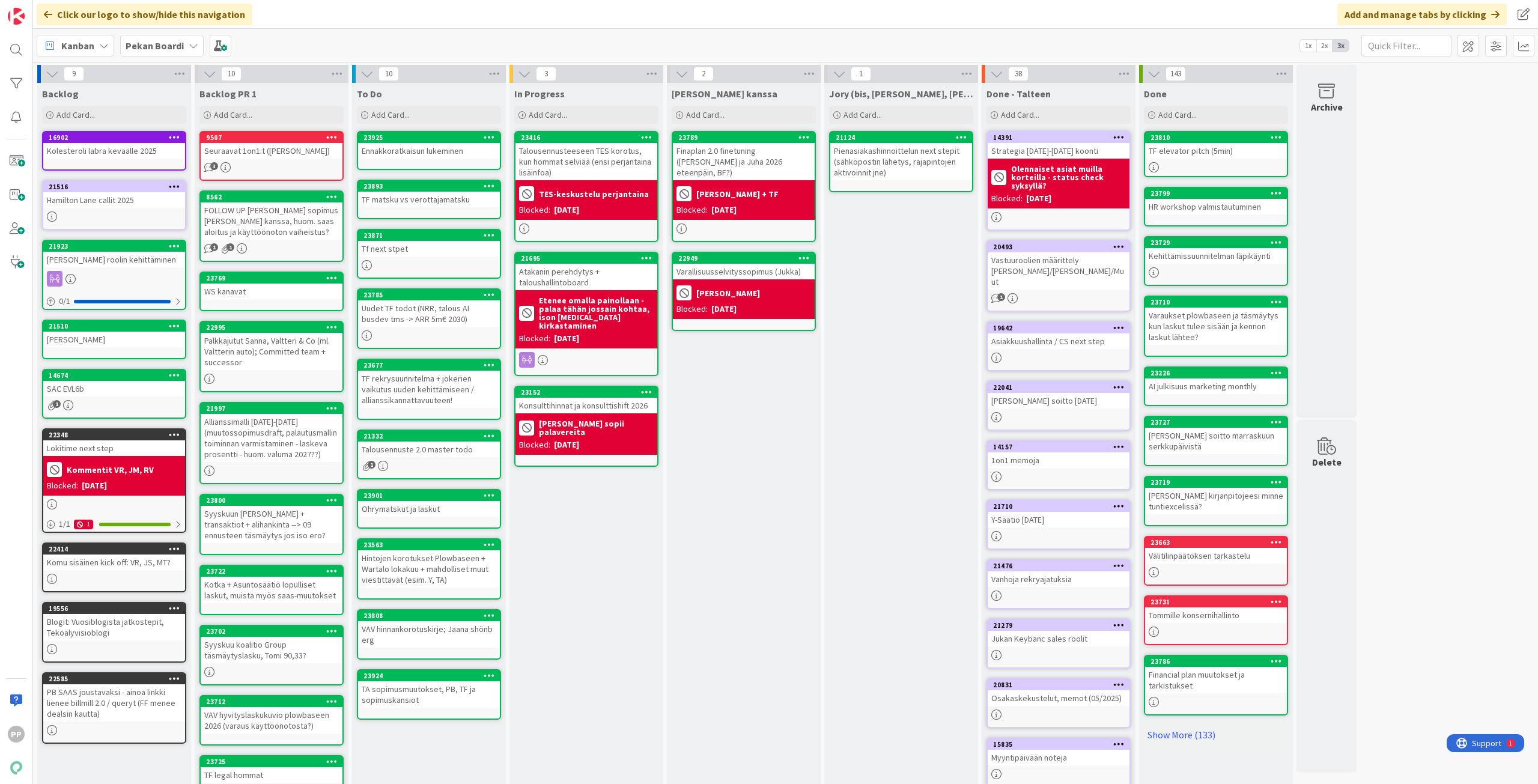
click at [590, 498] on div "In Progress Add Card... 23416 Talousennusteeseen TES korotus, kun hommat selviä…" at bounding box center [587, 454] width 154 height 743
click at [594, 498] on div "In Progress Add Card... 23416 Talousennusteeseen TES korotus, kun hommat selviä…" at bounding box center [587, 454] width 154 height 743
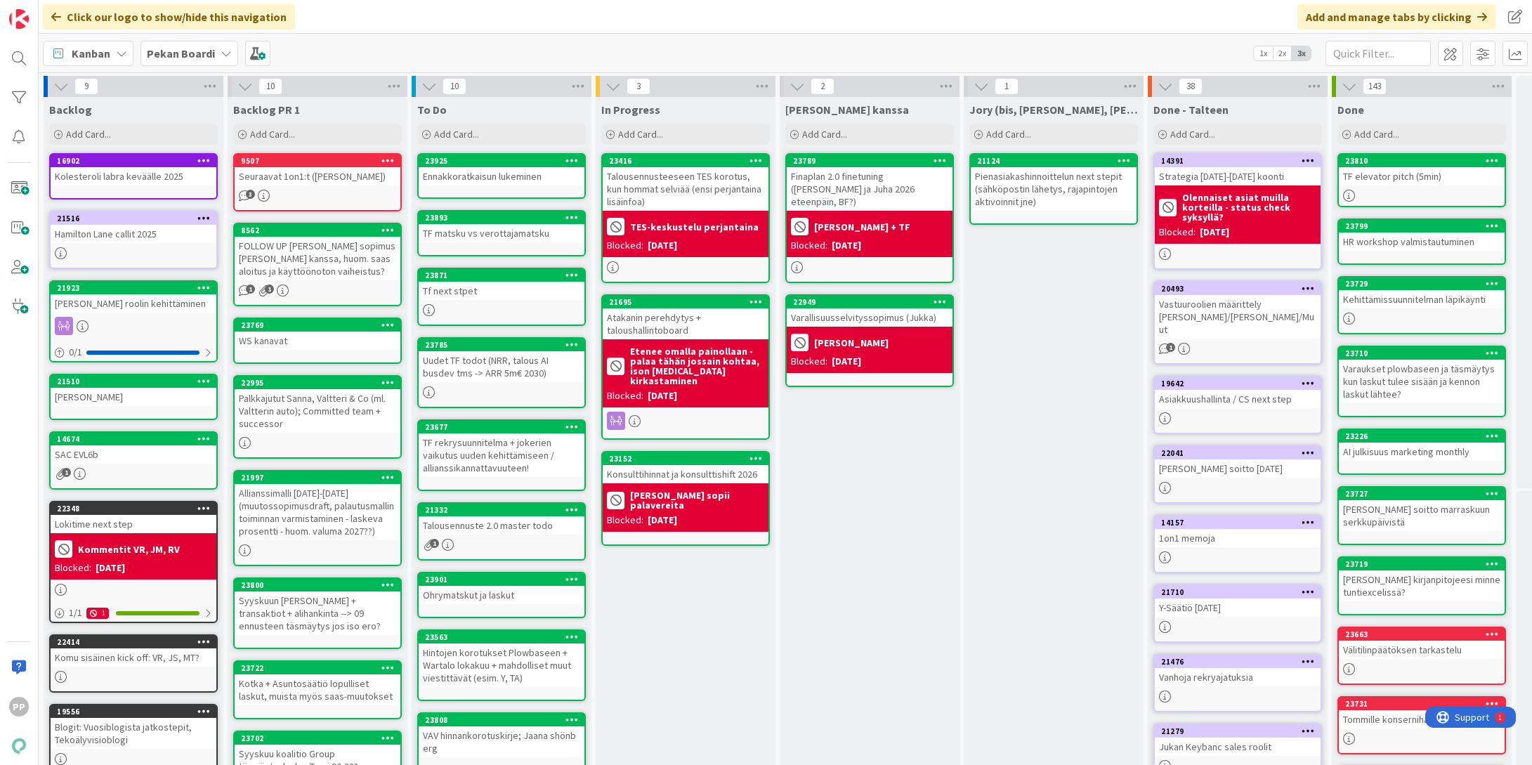
click at [872, 598] on div "[PERSON_NAME] kanssa Add Card... 23789 Finaplan 2.0 finetuning ([PERSON_NAME] j…" at bounding box center [870, 531] width 180 height 869
click at [875, 589] on div "[PERSON_NAME] kanssa Add Card... 23789 Finaplan 2.0 finetuning ([PERSON_NAME] j…" at bounding box center [870, 531] width 180 height 869
click at [881, 588] on div "[PERSON_NAME] kanssa Add Card... 23789 Finaplan 2.0 finetuning ([PERSON_NAME] j…" at bounding box center [870, 531] width 180 height 869
click at [877, 567] on div "[PERSON_NAME] kanssa Add Card... 23789 Finaplan 2.0 finetuning ([PERSON_NAME] j…" at bounding box center [870, 531] width 180 height 869
